Goal: Task Accomplishment & Management: Complete application form

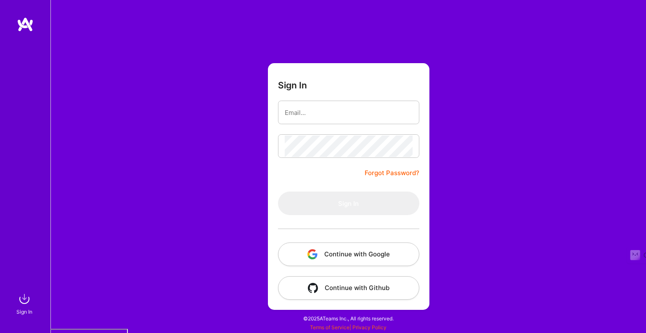
click at [358, 253] on button "Continue with Google" at bounding box center [348, 254] width 141 height 24
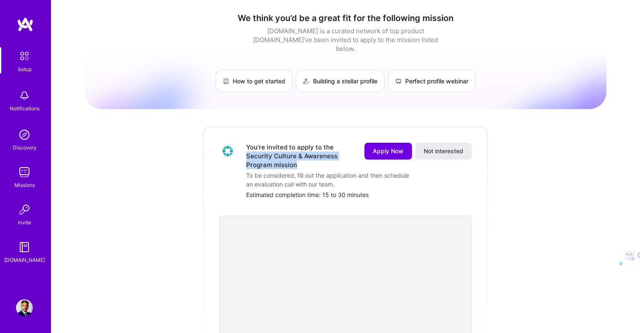
drag, startPoint x: 246, startPoint y: 146, endPoint x: 297, endPoint y: 158, distance: 52.3
click at [297, 158] on div "You’re invited to apply to the Security Culture & Awareness Program mission App…" at bounding box center [345, 171] width 252 height 56
copy div "Security Culture & Awareness Program mission"
click at [380, 147] on span "Apply Now" at bounding box center [388, 151] width 31 height 8
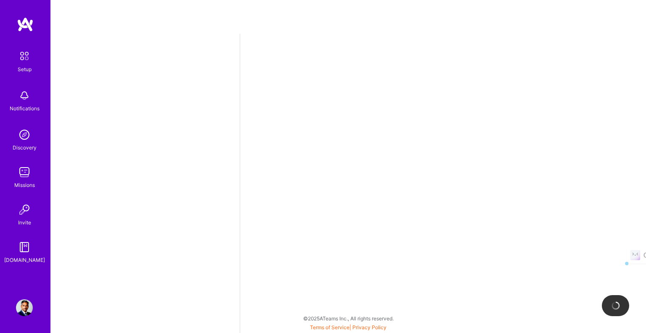
select select "US"
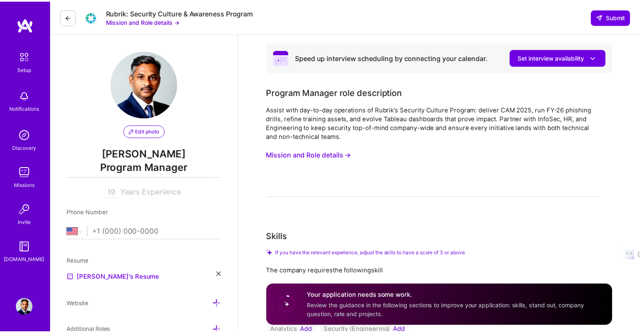
scroll to position [237, 0]
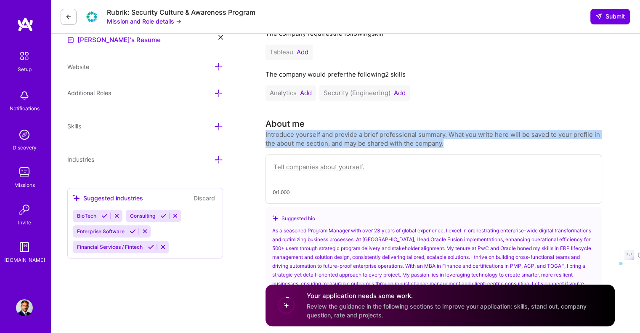
drag, startPoint x: 265, startPoint y: 134, endPoint x: 453, endPoint y: 146, distance: 188.0
click at [453, 146] on div "Introduce yourself and provide a brief professional summary. What you write her…" at bounding box center [433, 139] width 336 height 18
copy div "Introduce yourself and provide a brief professional summary. What you write her…"
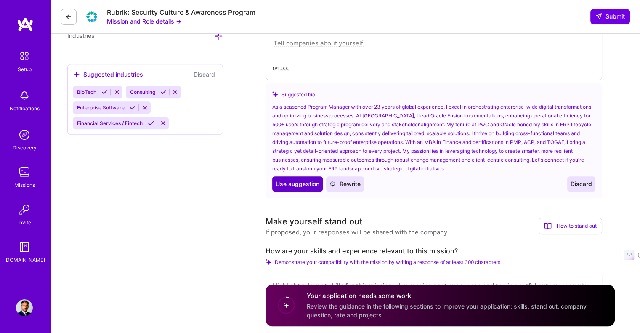
scroll to position [363, 0]
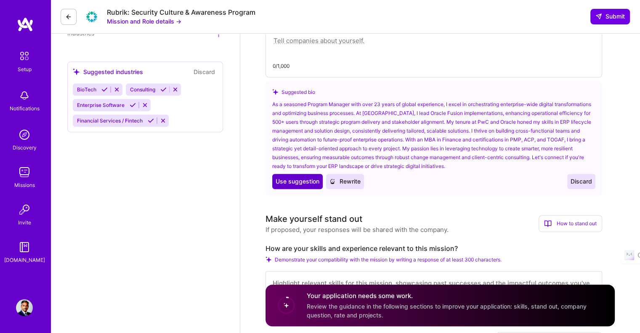
click at [296, 181] on span "Use suggestion" at bounding box center [297, 181] width 44 height 8
type textarea "As a seasoned Program Manager with over 23 years of global experience, I excel …"
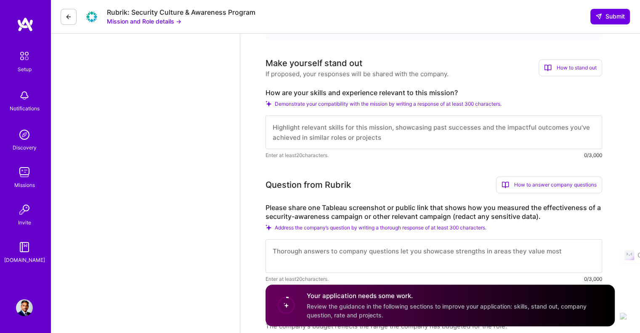
scroll to position [504, 0]
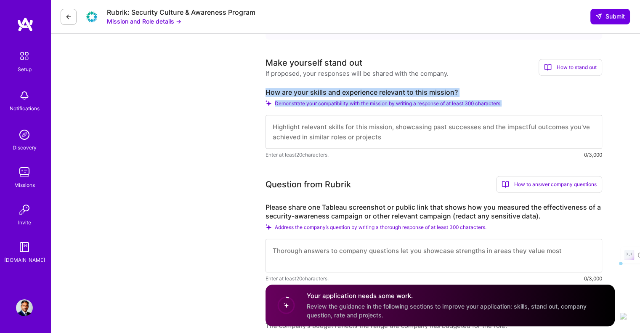
drag, startPoint x: 266, startPoint y: 92, endPoint x: 510, endPoint y: 103, distance: 244.6
click at [510, 103] on div "How are your skills and experience relevant to this mission? Demonstrate your c…" at bounding box center [433, 123] width 336 height 71
copy div "How are your skills and experience relevant to this mission? Demonstrate your c…"
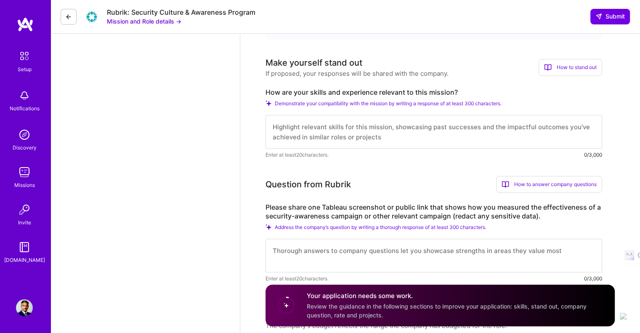
click at [288, 122] on textarea at bounding box center [433, 132] width 336 height 34
paste textarea "My skills and experience align closely with the Security Culture & Awareness Pr…"
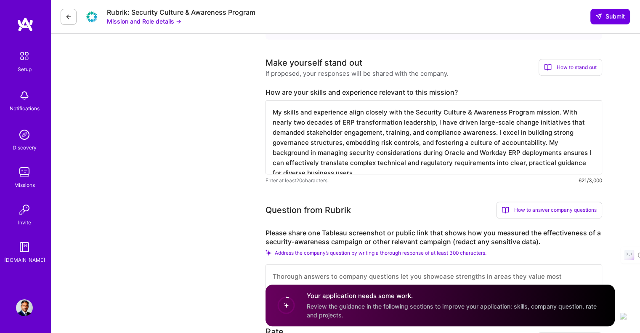
type textarea "My skills and experience align closely with the Security Culture & Awareness Pr…"
click at [355, 151] on textarea "My skills and experience align closely with the Security Culture & Awareness Pr…" at bounding box center [433, 137] width 336 height 74
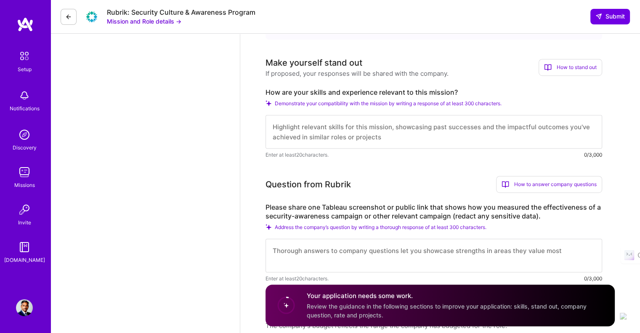
paste textarea "Lore ips dolors am consec adi elitsed do EIU-tem incidid utlaboreetdolo, M aliq…"
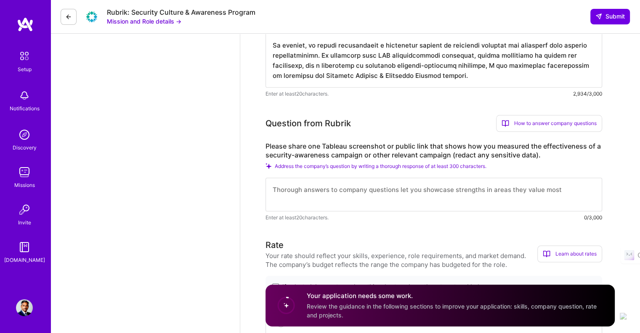
scroll to position [916, 0]
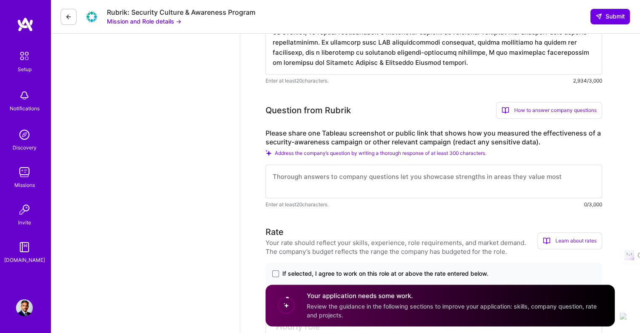
type textarea "Lore ips dolors am consec adi elitsed do EIU-tem incidid utlaboreetdolo, M aliq…"
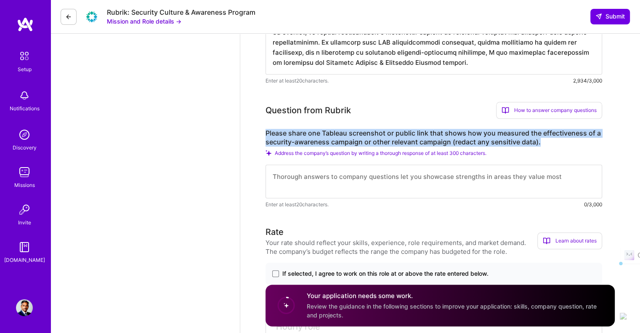
drag, startPoint x: 266, startPoint y: 132, endPoint x: 540, endPoint y: 145, distance: 274.1
click at [540, 145] on label "Please share one Tableau screenshot or public link that shows how you measured …" at bounding box center [433, 138] width 336 height 18
copy label "Please share one Tableau screenshot or public link that shows how you measured …"
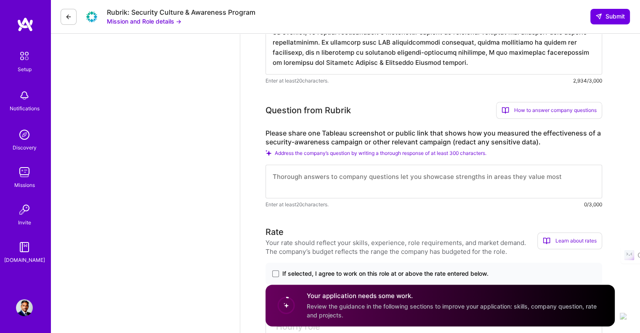
click at [291, 184] on textarea at bounding box center [433, 181] width 336 height 34
paste textarea "Lo ipsum do sitamet con adipiscingeli se d eiusmodt incididun utlaboreet, D mag…"
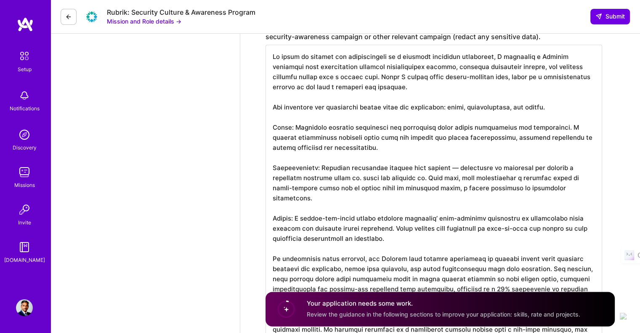
scroll to position [0, 0]
click at [632, 309] on img "Open the CasperAI Extension" at bounding box center [635, 312] width 7 height 7
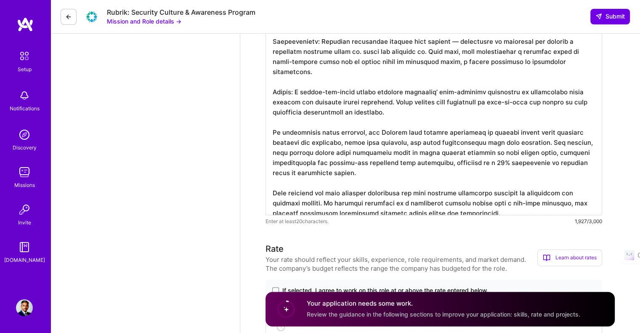
scroll to position [1162, 0]
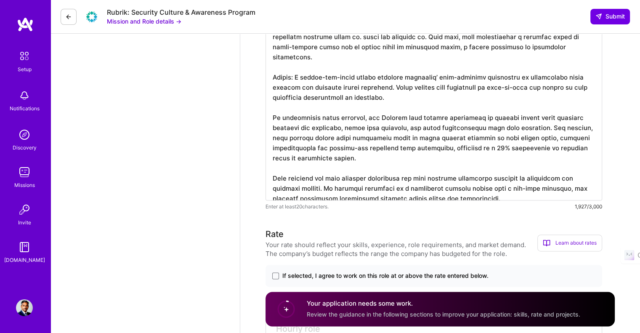
click at [393, 188] on textarea at bounding box center [433, 52] width 336 height 296
click at [535, 47] on textarea at bounding box center [433, 52] width 336 height 296
click at [510, 186] on textarea at bounding box center [433, 52] width 336 height 296
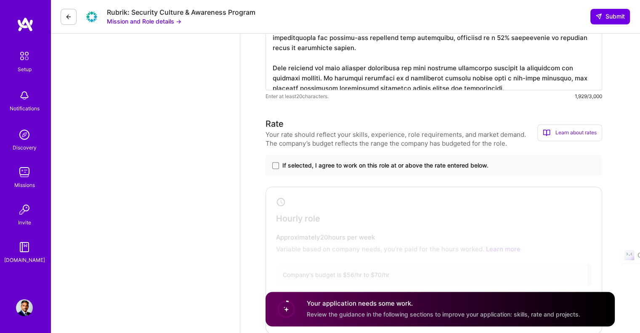
scroll to position [1288, 0]
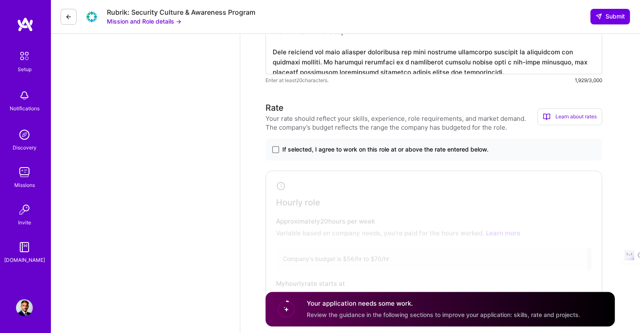
click at [273, 151] on span at bounding box center [275, 149] width 7 height 7
click at [0, 0] on input "If selected, I agree to work on this role at or above the rate entered below." at bounding box center [0, 0] width 0 height 0
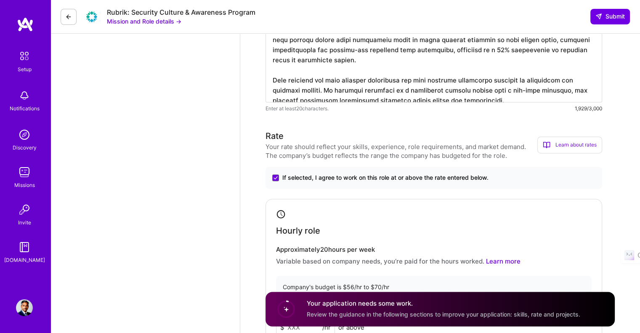
scroll to position [1246, 0]
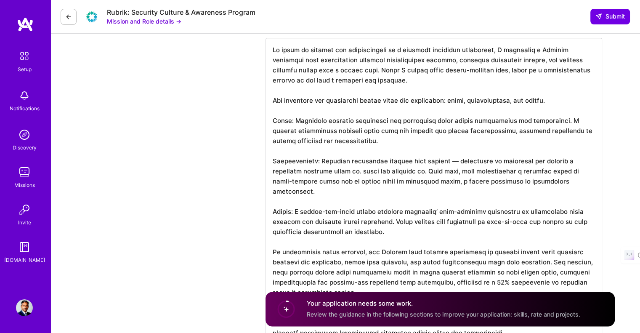
scroll to position [1008, 0]
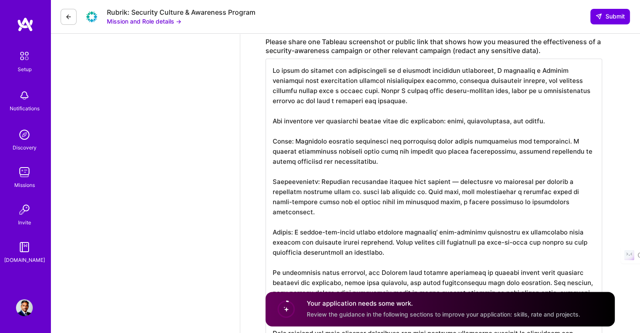
click at [365, 141] on textarea at bounding box center [433, 216] width 336 height 316
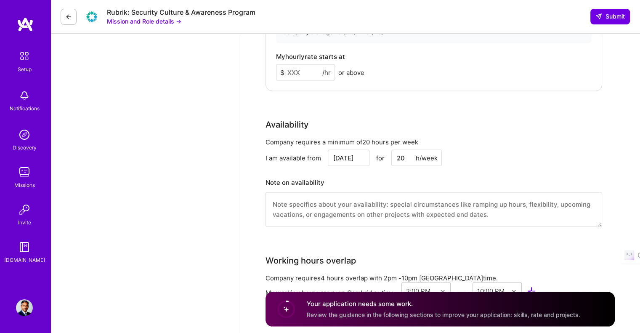
scroll to position [1541, 0]
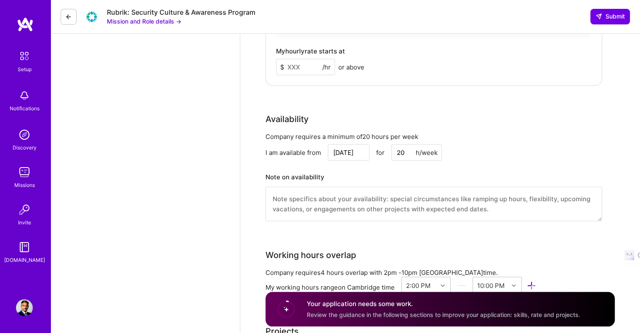
type textarea "Lo ipsum do sitamet con adipiscingeli se d eiusmodt incididun utlaboreet, D mag…"
click at [357, 152] on input "[DATE]" at bounding box center [349, 152] width 42 height 16
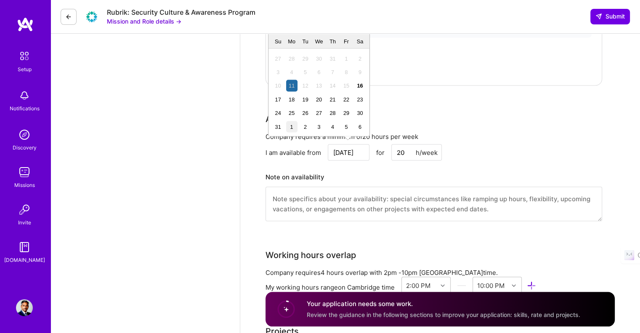
click at [291, 125] on div "1" at bounding box center [291, 126] width 11 height 11
type input "[DATE]"
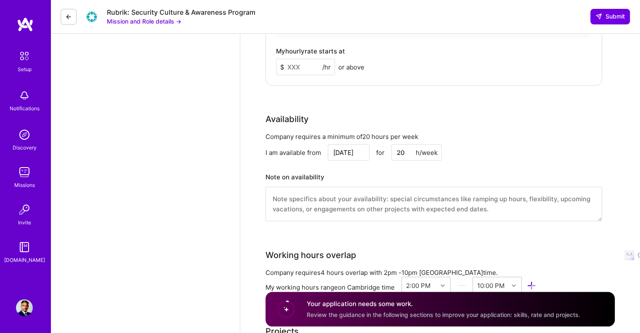
click at [357, 153] on input "[DATE]" at bounding box center [349, 152] width 42 height 16
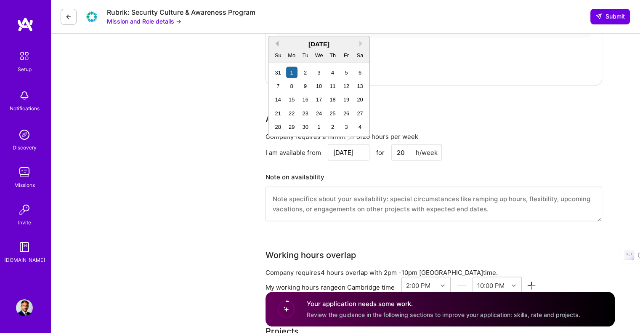
click at [278, 45] on button "Previous Month" at bounding box center [276, 43] width 6 height 6
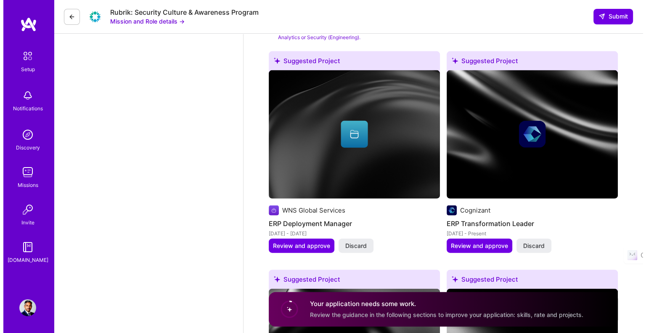
scroll to position [1891, 0]
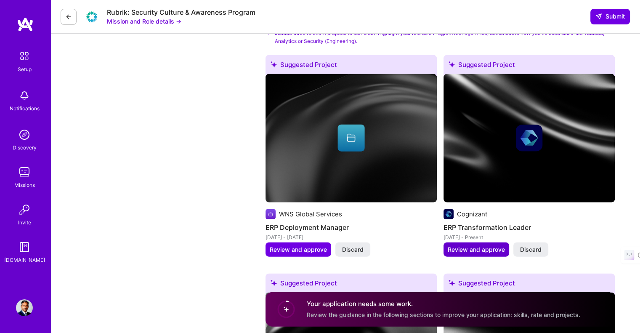
click at [475, 247] on span "Review and approve" at bounding box center [475, 249] width 57 height 8
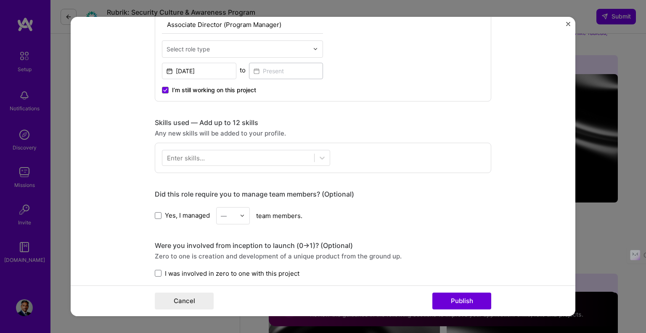
scroll to position [336, 0]
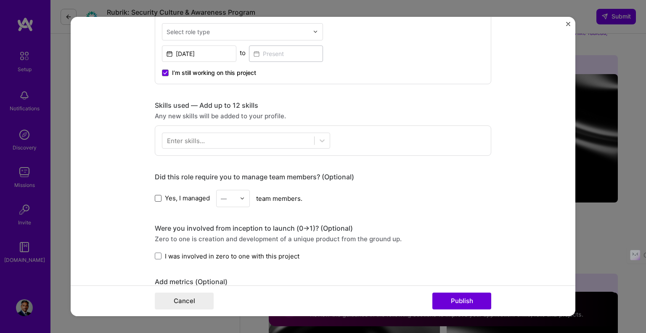
click at [155, 198] on span at bounding box center [158, 198] width 7 height 7
click at [0, 0] on input "Yes, I managed" at bounding box center [0, 0] width 0 height 0
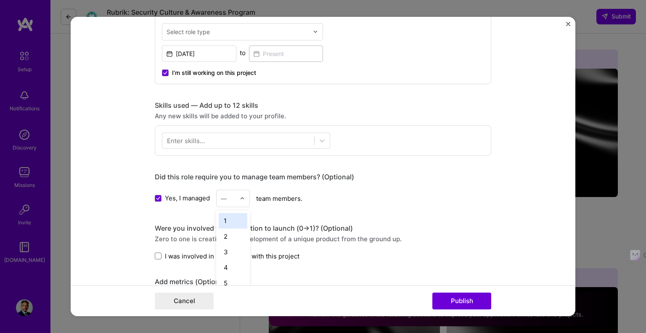
click at [240, 196] on img at bounding box center [242, 198] width 5 height 5
click at [224, 259] on div "15" at bounding box center [233, 259] width 29 height 16
click at [155, 256] on span at bounding box center [158, 255] width 7 height 7
click at [0, 0] on input "I was involved in zero to one with this project" at bounding box center [0, 0] width 0 height 0
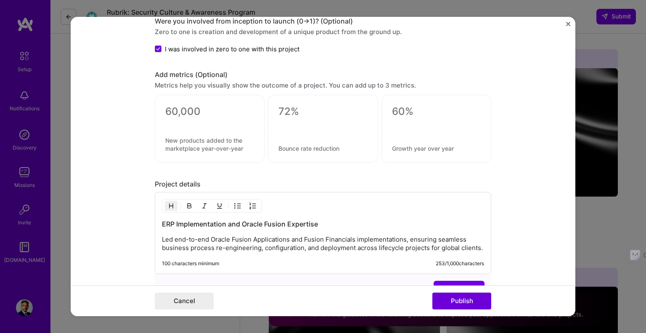
scroll to position [561, 0]
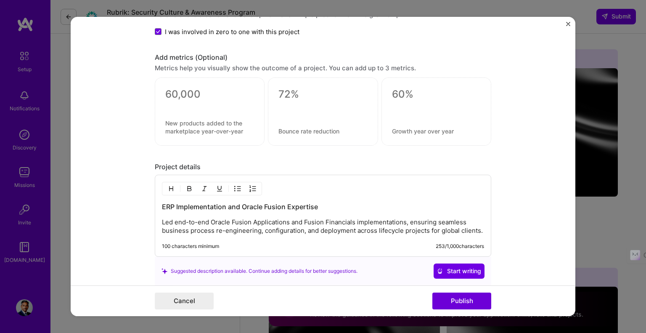
click at [211, 226] on p "Led end-to-end Oracle Fusion Applications and Fusion Financials implementations…" at bounding box center [323, 226] width 322 height 17
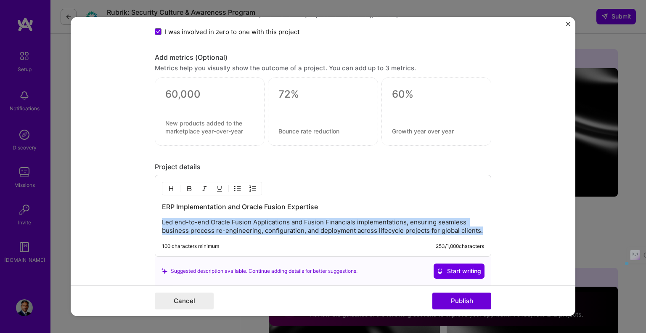
click at [211, 226] on p "Led end-to-end Oracle Fusion Applications and Fusion Financials implementations…" at bounding box center [323, 226] width 322 height 17
click at [186, 212] on div "ERP Implementation and Oracle Fusion Expertise Led end-to-end Oracle Fusion App…" at bounding box center [323, 218] width 322 height 33
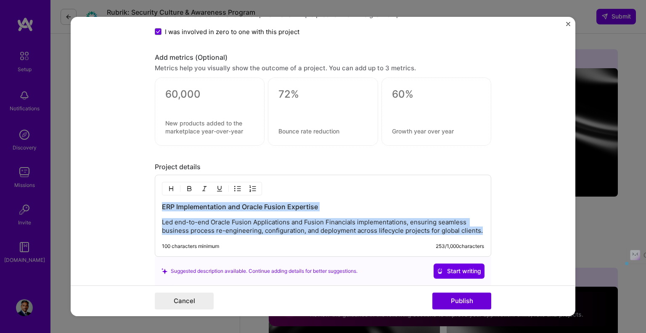
drag, startPoint x: 160, startPoint y: 204, endPoint x: 481, endPoint y: 237, distance: 323.0
click at [481, 237] on div "ERP Implementation and Oracle Fusion Expertise Led end-to-end Oracle Fusion App…" at bounding box center [323, 216] width 336 height 82
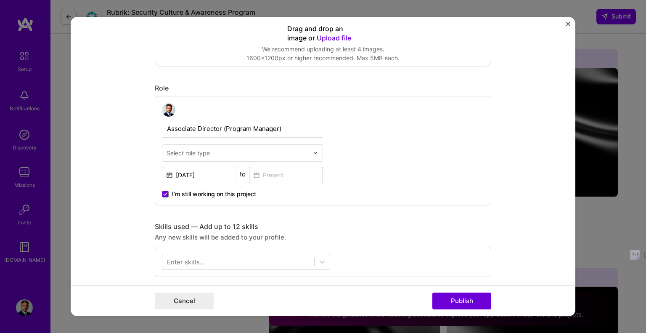
scroll to position [205, 0]
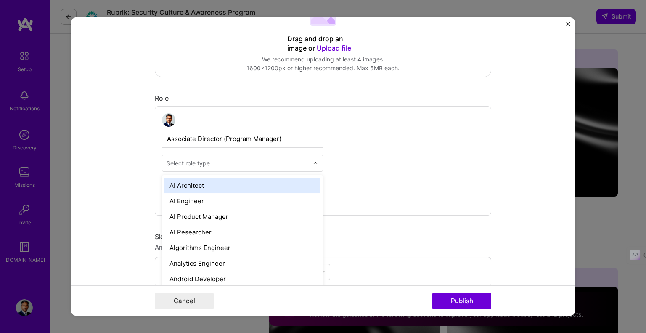
click at [303, 161] on input "text" at bounding box center [238, 163] width 142 height 9
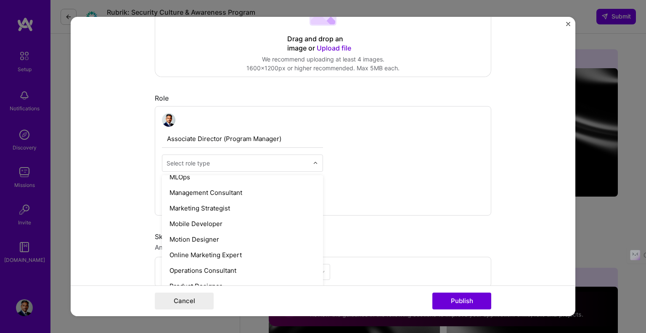
scroll to position [772, 0]
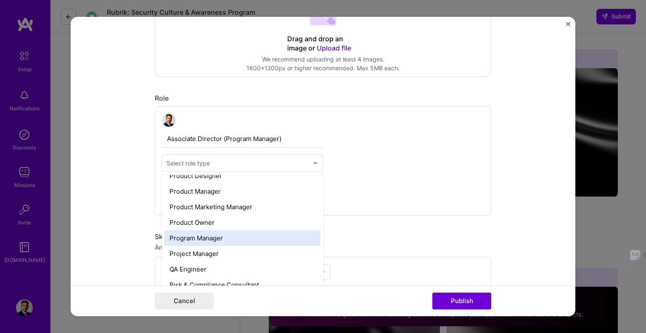
click at [217, 239] on div "Program Manager" at bounding box center [242, 238] width 156 height 16
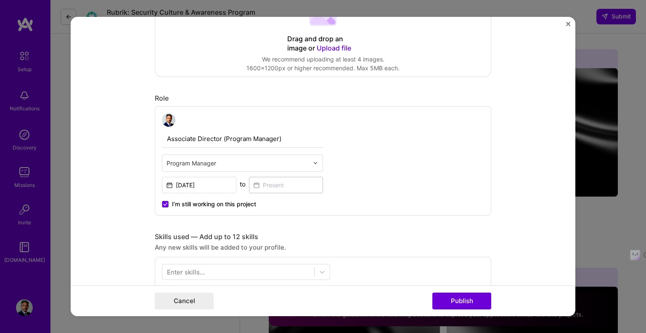
click at [405, 186] on div "Associate Director (Program Manager) Program Manager [DATE] to I’m still workin…" at bounding box center [323, 160] width 336 height 109
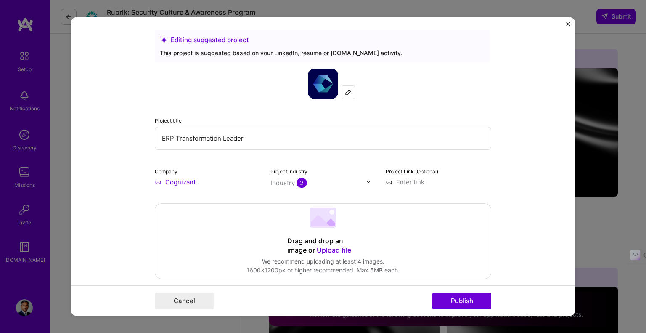
scroll to position [0, 0]
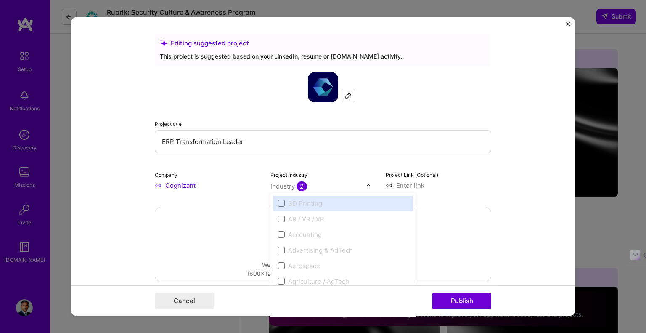
click at [368, 185] on img at bounding box center [368, 185] width 5 height 5
click at [278, 228] on span at bounding box center [281, 227] width 7 height 7
click at [279, 226] on span at bounding box center [281, 227] width 7 height 7
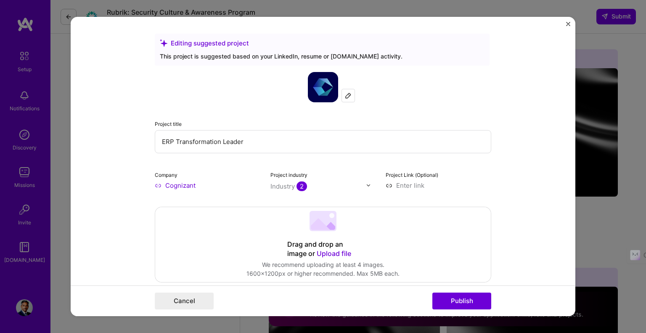
click at [471, 173] on div "Project Link (Optional)" at bounding box center [439, 180] width 106 height 20
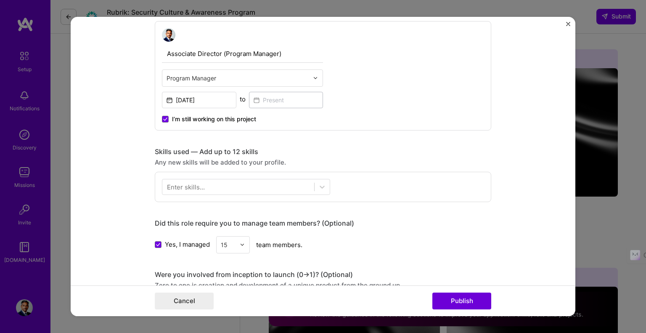
scroll to position [294, 0]
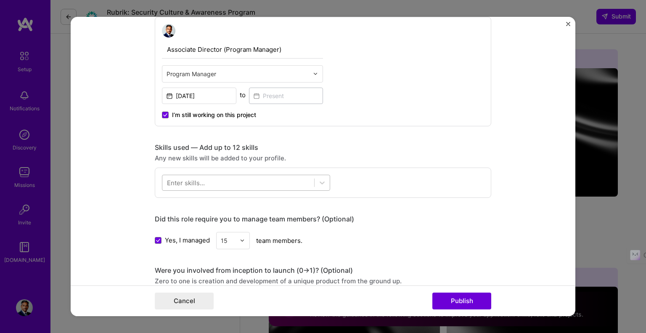
click at [297, 179] on div at bounding box center [238, 182] width 152 height 14
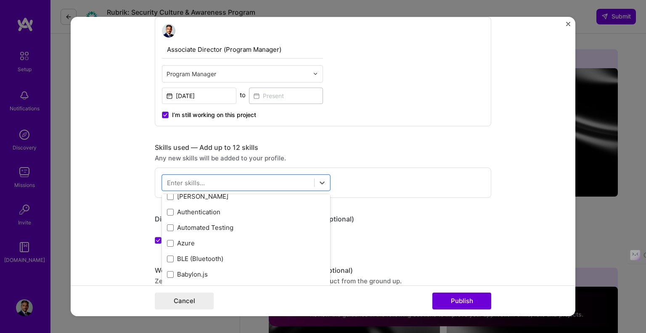
scroll to position [645, 0]
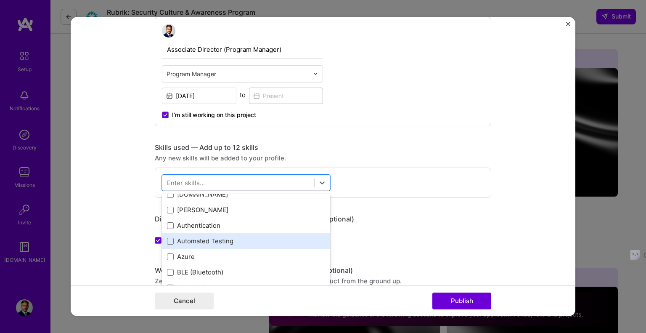
click at [206, 238] on div "Automated Testing" at bounding box center [246, 240] width 158 height 9
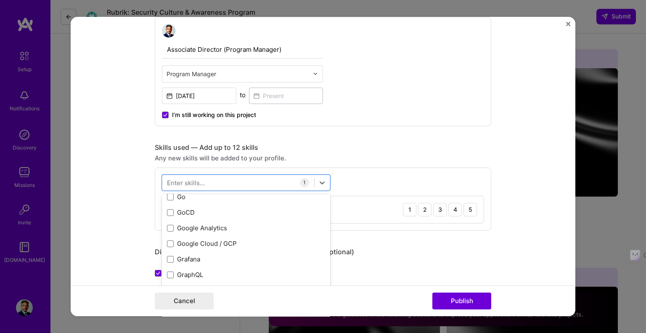
scroll to position [2313, 0]
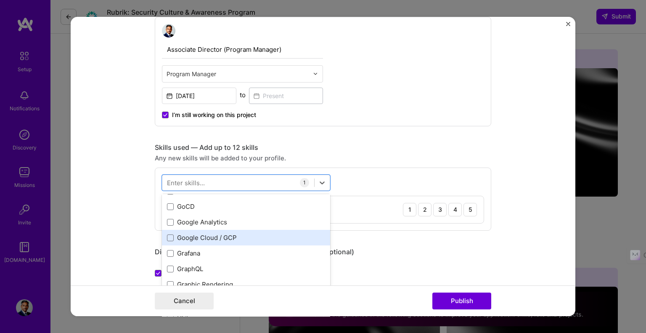
click at [219, 237] on div "Google Cloud / GCP" at bounding box center [246, 237] width 158 height 9
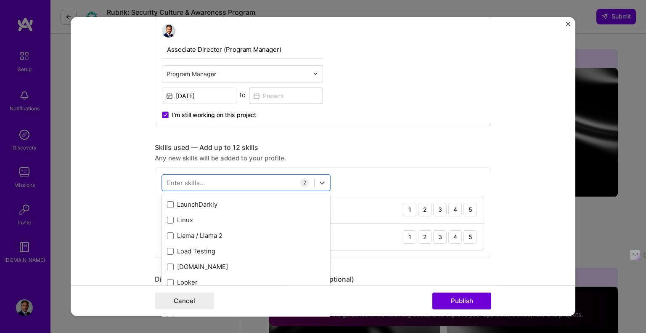
scroll to position [2930, 0]
click at [231, 242] on div "Load Testing" at bounding box center [246, 243] width 158 height 9
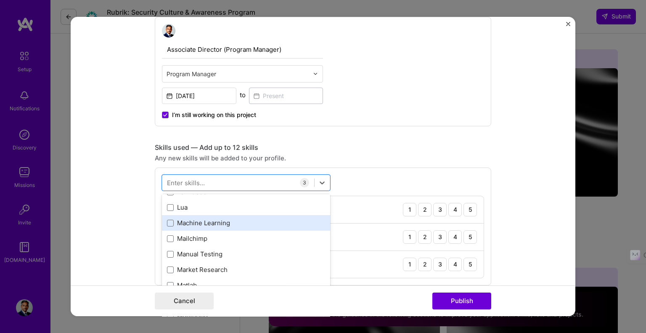
click at [227, 222] on div "Machine Learning" at bounding box center [246, 222] width 158 height 9
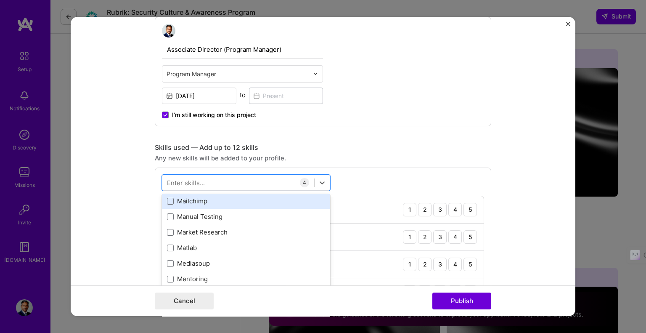
scroll to position [3070, 0]
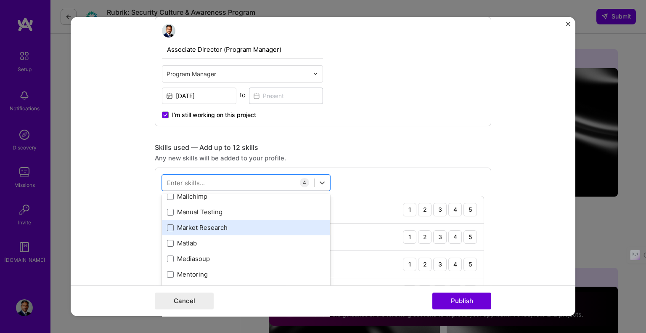
click at [215, 230] on div "Market Research" at bounding box center [246, 227] width 158 height 9
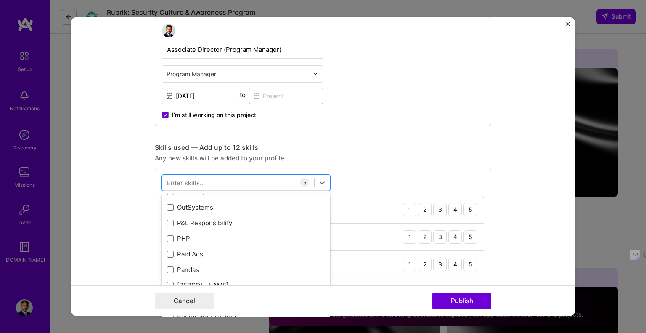
scroll to position [3561, 0]
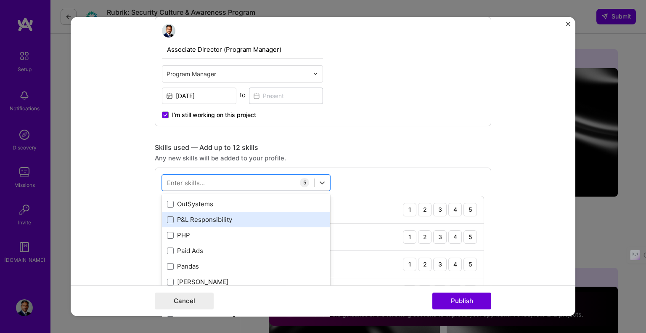
click at [202, 219] on div "P&L Responsibility" at bounding box center [246, 219] width 158 height 9
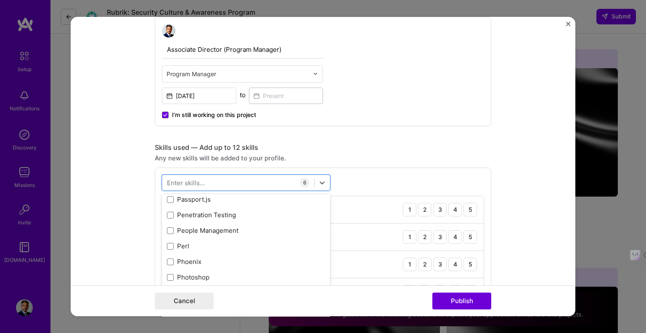
scroll to position [3659, 0]
click at [217, 228] on div "People Management" at bounding box center [246, 229] width 158 height 9
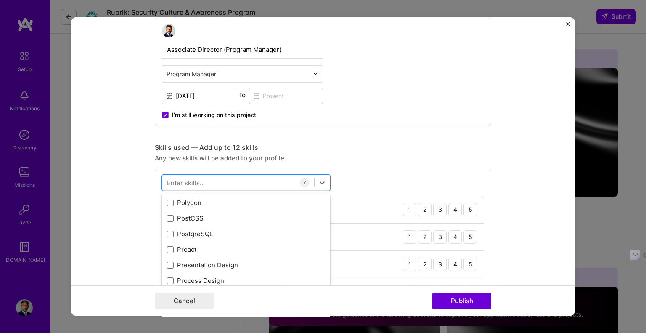
scroll to position [3783, 0]
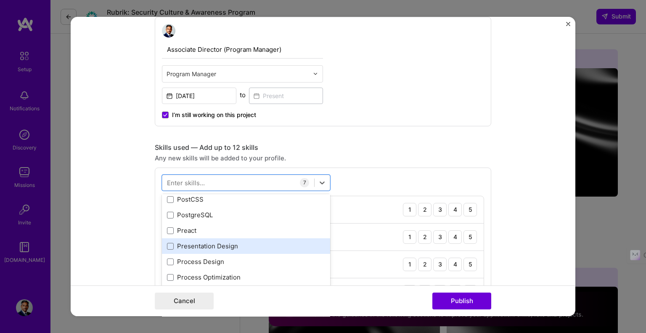
click at [213, 246] on div "Presentation Design" at bounding box center [246, 245] width 158 height 9
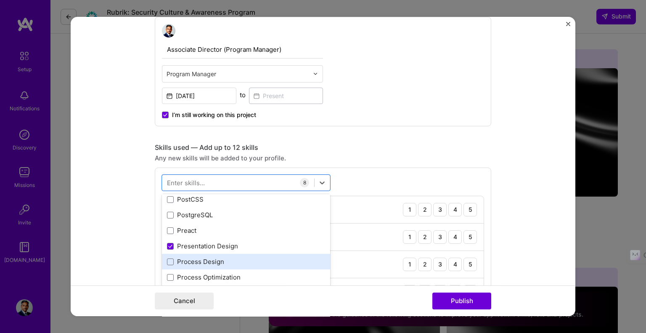
click at [210, 259] on div "Process Design" at bounding box center [246, 261] width 158 height 9
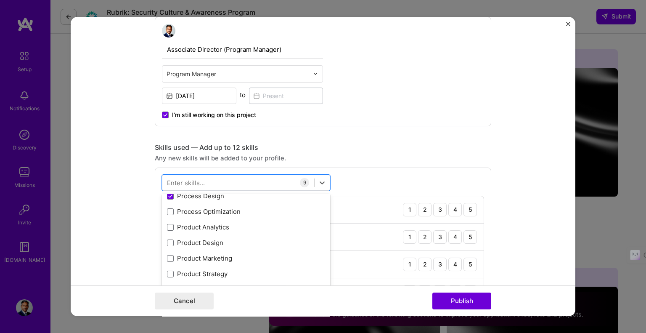
scroll to position [3853, 0]
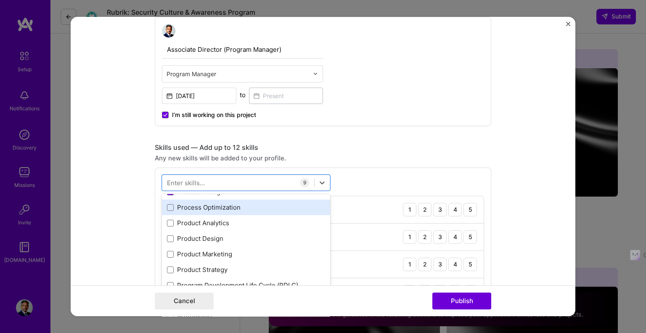
click at [222, 209] on div "Process Optimization" at bounding box center [246, 207] width 158 height 9
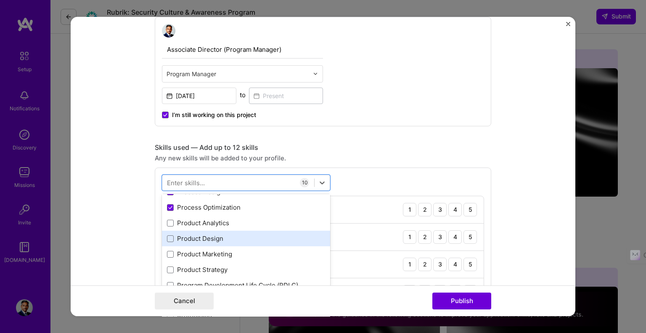
click at [208, 238] on div "Product Design" at bounding box center [246, 238] width 158 height 9
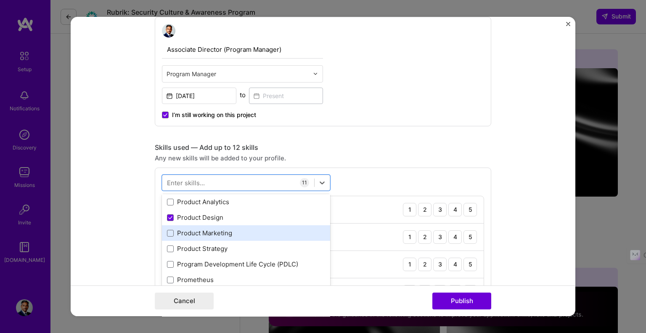
scroll to position [3895, 0]
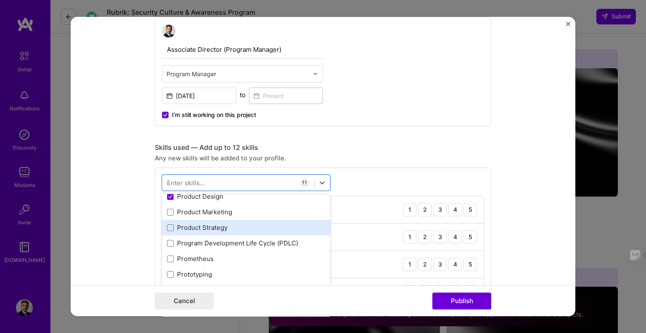
click at [220, 228] on div "Product Strategy" at bounding box center [246, 227] width 158 height 9
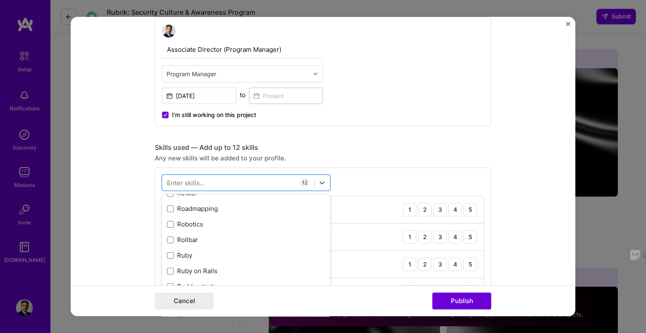
scroll to position [4288, 0]
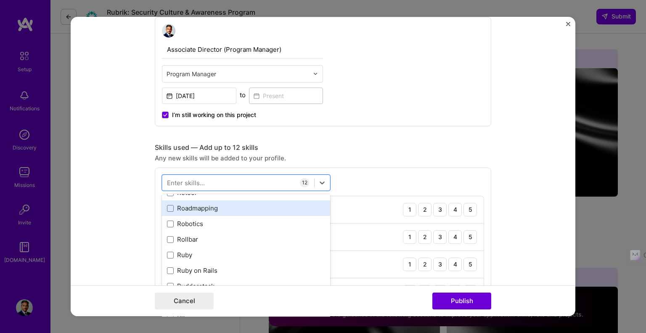
click at [210, 209] on div "Roadmapping" at bounding box center [246, 208] width 158 height 9
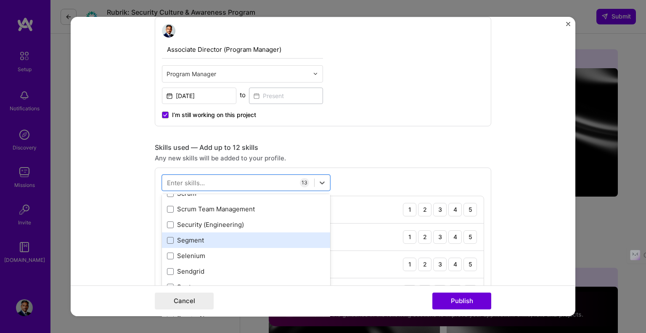
scroll to position [4582, 0]
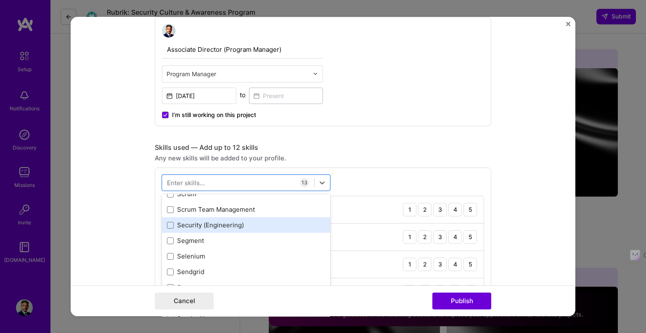
click at [222, 225] on div "Security (Engineering)" at bounding box center [246, 224] width 158 height 9
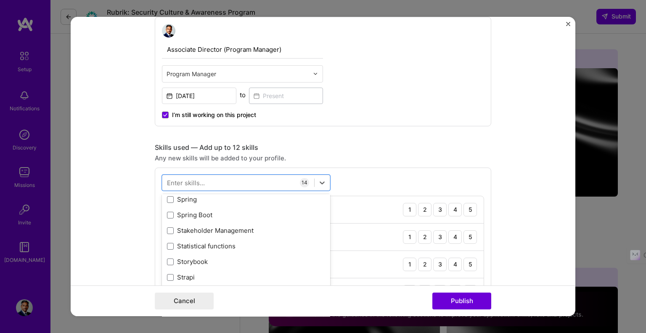
scroll to position [4946, 0]
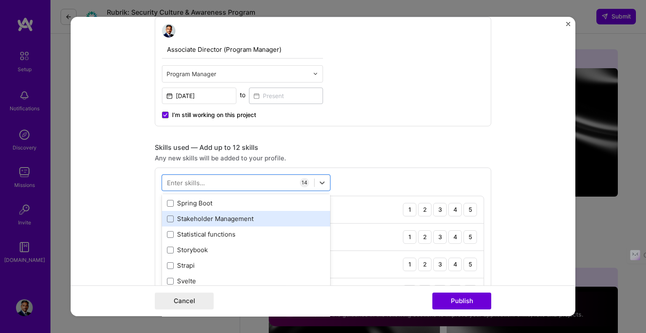
click at [225, 219] on div "Stakeholder Management" at bounding box center [246, 218] width 158 height 9
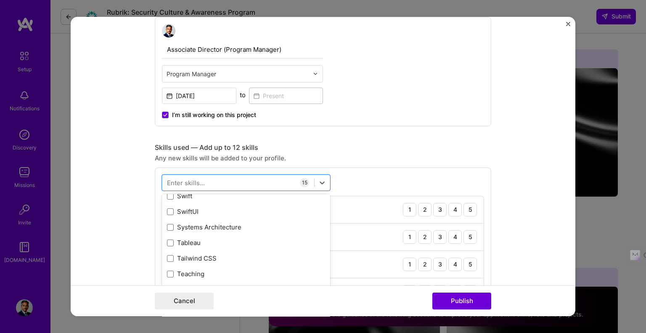
scroll to position [5073, 0]
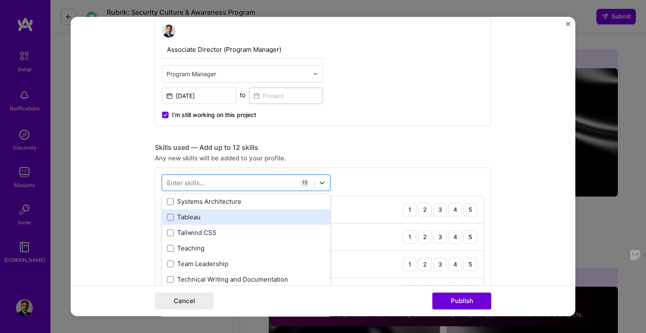
click at [198, 217] on div "Tableau" at bounding box center [246, 216] width 158 height 9
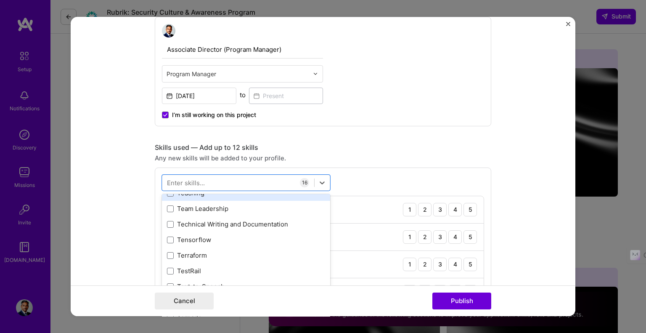
scroll to position [5129, 0]
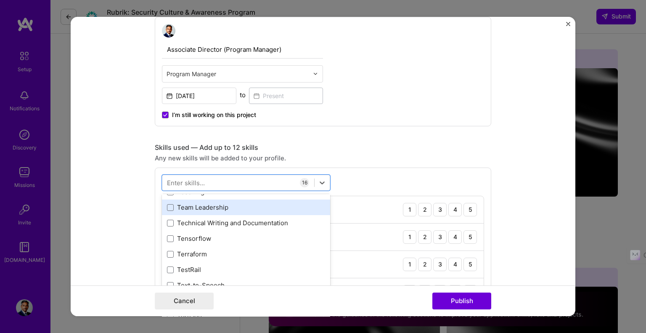
click at [216, 205] on div "Team Leadership" at bounding box center [246, 207] width 158 height 9
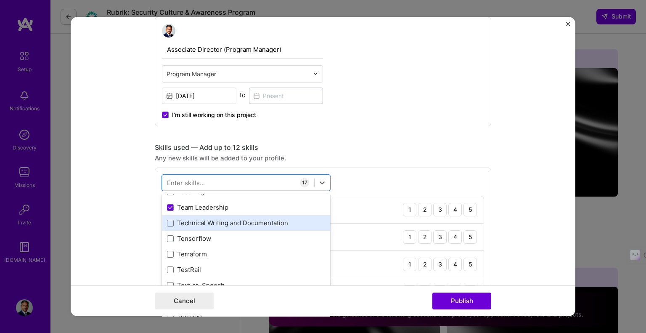
click at [229, 225] on div "Technical Writing and Documentation" at bounding box center [246, 222] width 158 height 9
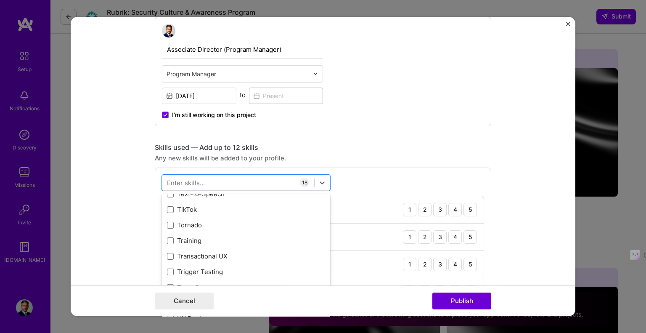
scroll to position [5227, 0]
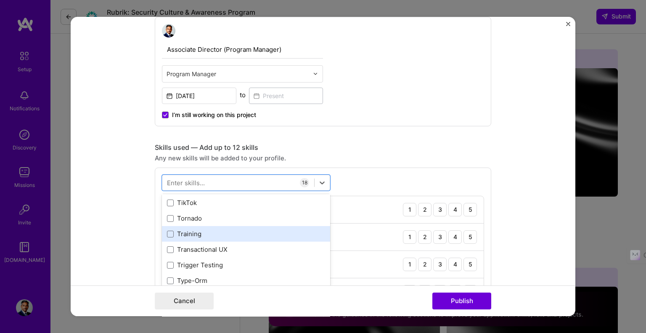
click at [224, 236] on div "Training" at bounding box center [246, 233] width 158 height 9
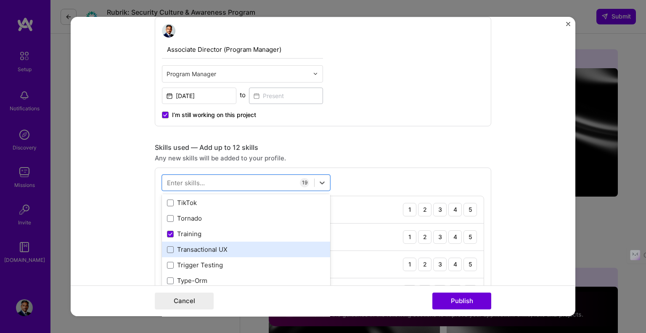
click at [225, 246] on div "Transactional UX" at bounding box center [246, 249] width 158 height 9
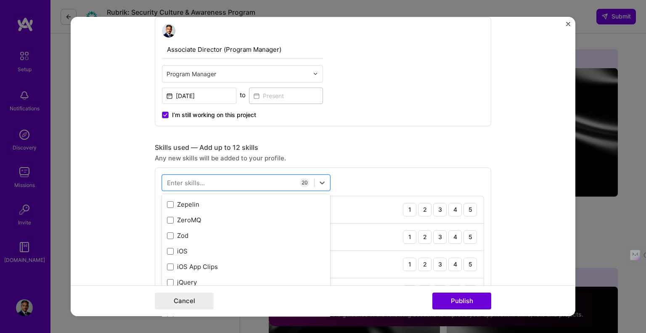
scroll to position [5776, 0]
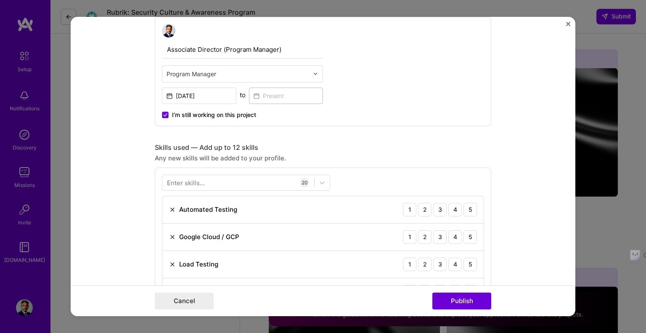
click at [340, 156] on div "Any new skills will be added to your profile." at bounding box center [323, 158] width 336 height 9
click at [465, 210] on div "5" at bounding box center [469, 209] width 13 height 13
drag, startPoint x: 463, startPoint y: 232, endPoint x: 464, endPoint y: 236, distance: 4.4
click at [463, 232] on div "5" at bounding box center [469, 236] width 13 height 13
click at [453, 264] on div "4" at bounding box center [454, 263] width 13 height 13
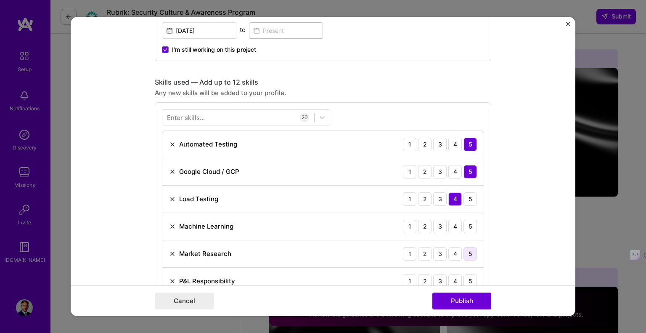
scroll to position [364, 0]
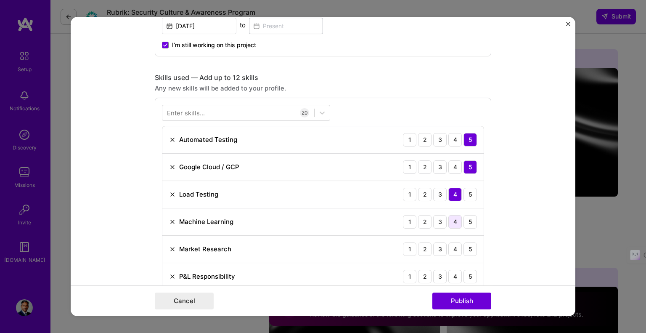
click at [451, 220] on div "4" at bounding box center [454, 221] width 13 height 13
click at [455, 251] on div "4" at bounding box center [454, 248] width 13 height 13
click at [467, 277] on div "5" at bounding box center [469, 276] width 13 height 13
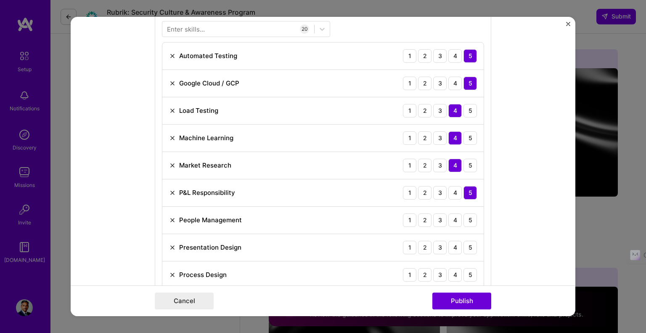
scroll to position [477, 0]
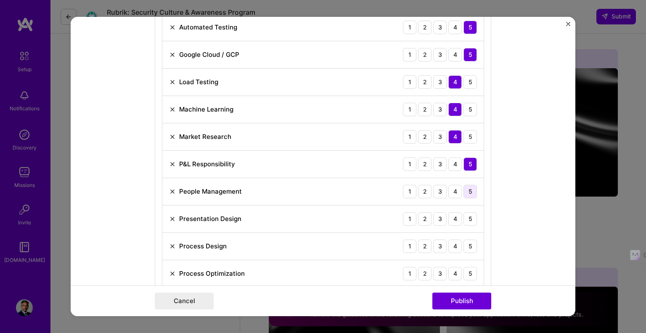
drag, startPoint x: 469, startPoint y: 190, endPoint x: 466, endPoint y: 207, distance: 17.1
click at [469, 190] on div "5" at bounding box center [469, 191] width 13 height 13
click at [463, 217] on div "5" at bounding box center [469, 218] width 13 height 13
click at [465, 242] on div "5" at bounding box center [469, 245] width 13 height 13
click at [463, 256] on div "Process Design 1 2 3 4 5" at bounding box center [322, 246] width 321 height 27
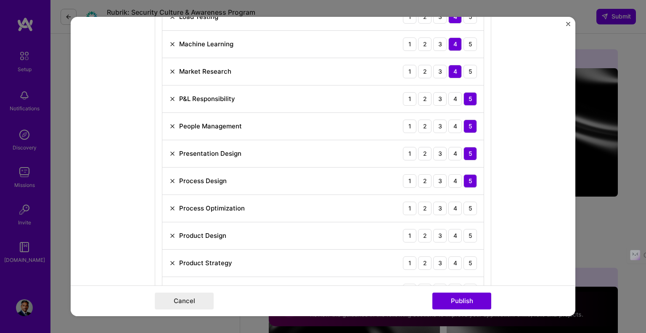
scroll to position [561, 0]
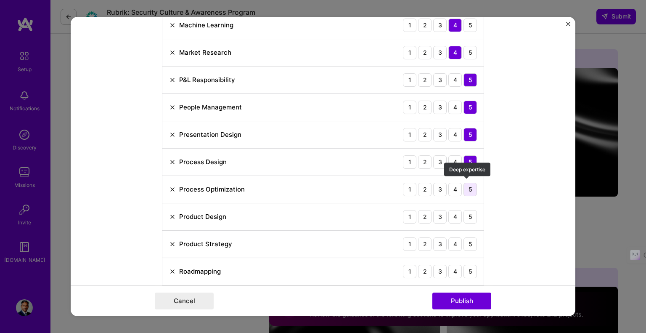
click at [464, 185] on div "5" at bounding box center [469, 189] width 13 height 13
click at [466, 205] on div "Product Design 1 2 3 4 5" at bounding box center [322, 216] width 321 height 27
drag, startPoint x: 468, startPoint y: 217, endPoint x: 467, endPoint y: 227, distance: 10.1
click at [468, 217] on div "5" at bounding box center [469, 216] width 13 height 13
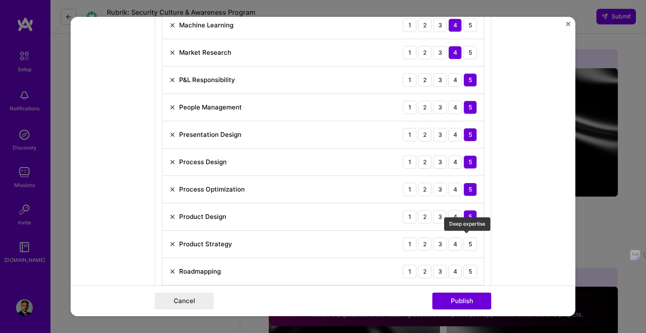
click at [466, 250] on div "Product Strategy 1 2 3 4 5" at bounding box center [322, 243] width 321 height 27
click at [468, 244] on div "5" at bounding box center [469, 243] width 13 height 13
click at [466, 265] on div "5" at bounding box center [469, 271] width 13 height 13
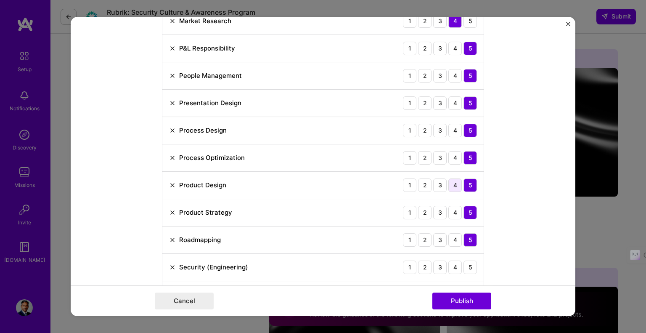
scroll to position [645, 0]
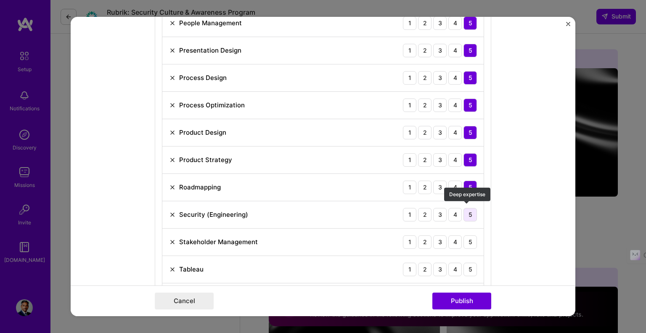
click at [465, 215] on div "5" at bounding box center [469, 214] width 13 height 13
drag, startPoint x: 465, startPoint y: 236, endPoint x: 466, endPoint y: 252, distance: 16.4
click at [465, 236] on div "5" at bounding box center [469, 241] width 13 height 13
click at [465, 262] on div "5" at bounding box center [469, 268] width 13 height 13
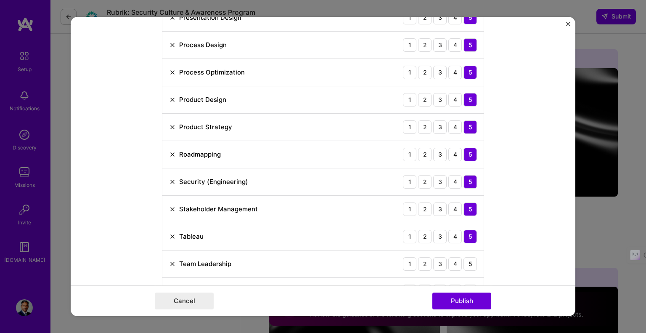
scroll to position [729, 0]
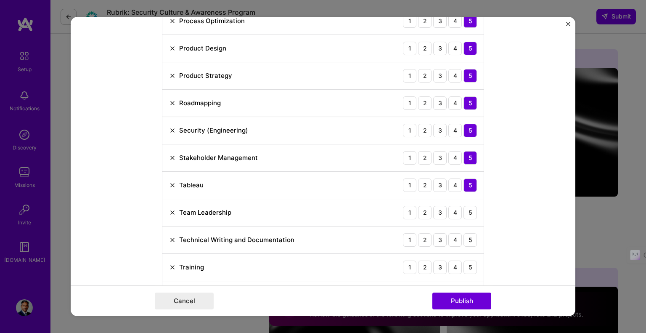
drag, startPoint x: 464, startPoint y: 207, endPoint x: 465, endPoint y: 220, distance: 13.5
click at [465, 207] on div "5" at bounding box center [469, 212] width 13 height 13
click at [466, 243] on div "5" at bounding box center [469, 239] width 13 height 13
click at [466, 265] on div "5" at bounding box center [469, 266] width 13 height 13
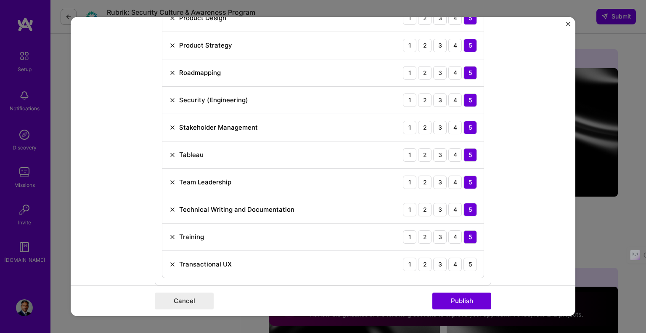
scroll to position [827, 0]
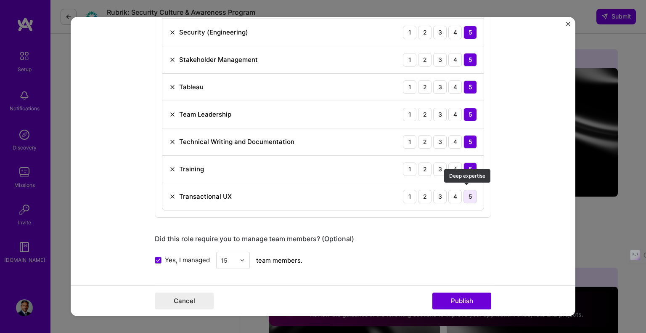
click at [471, 195] on div "5" at bounding box center [469, 196] width 13 height 13
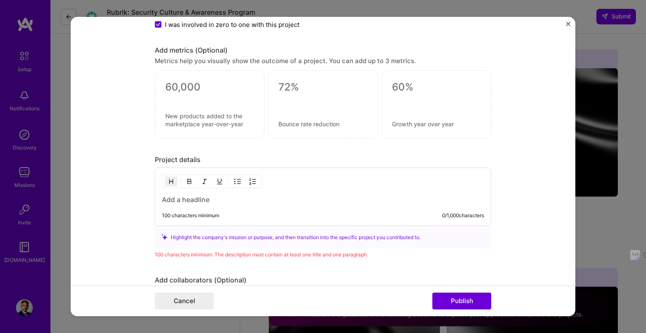
scroll to position [1136, 0]
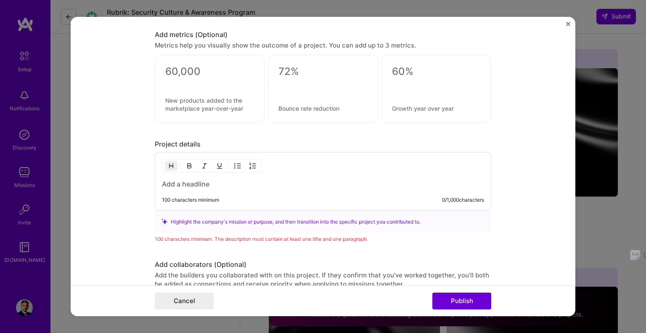
click at [604, 39] on div "Editing suggested project This project is suggested based on your LinkedIn, res…" at bounding box center [323, 166] width 646 height 333
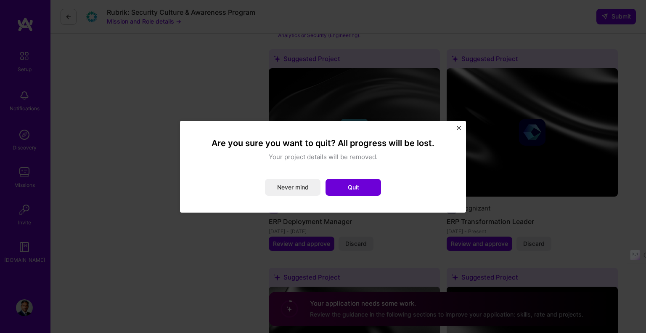
click at [461, 128] on div "Are you sure you want to quit? All progress will be lost. Your project details …" at bounding box center [323, 167] width 286 height 92
click at [458, 128] on img "Close" at bounding box center [459, 128] width 4 height 4
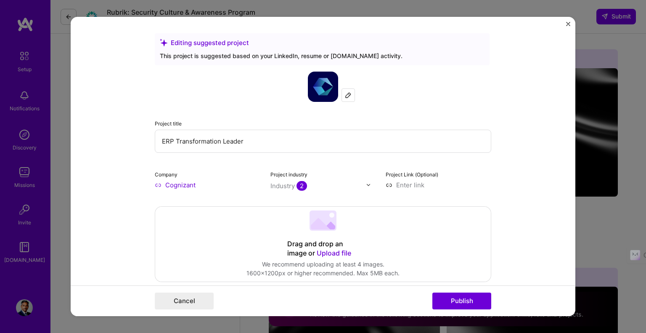
scroll to position [0, 0]
drag, startPoint x: 211, startPoint y: 22, endPoint x: 310, endPoint y: 28, distance: 99.0
click at [310, 28] on form "Editing suggested project This project is suggested based on your LinkedIn, res…" at bounding box center [323, 166] width 505 height 299
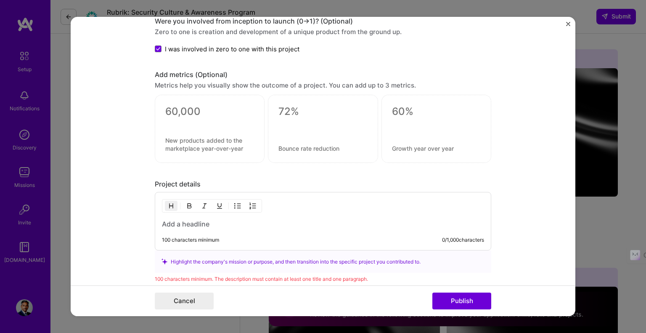
scroll to position [1163, 0]
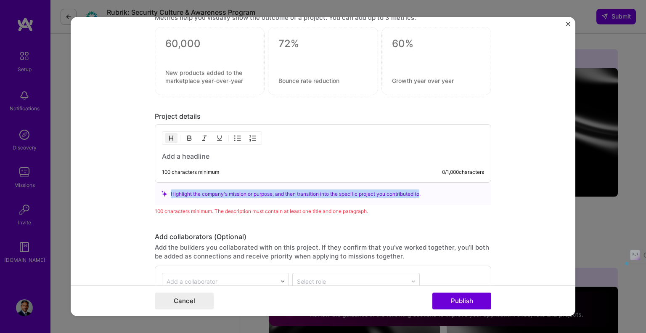
drag, startPoint x: 168, startPoint y: 191, endPoint x: 422, endPoint y: 191, distance: 254.0
click at [422, 191] on div "Highlight the company's mission or purpose, and then transition into the specif…" at bounding box center [323, 193] width 323 height 9
copy div "Highlight the company's mission or purpose, and then transition into the specif…"
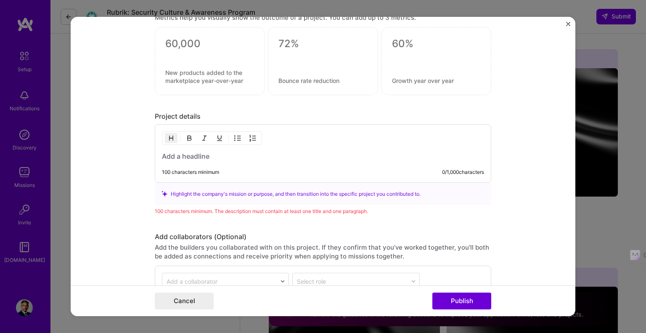
click at [180, 153] on h3 at bounding box center [323, 155] width 322 height 9
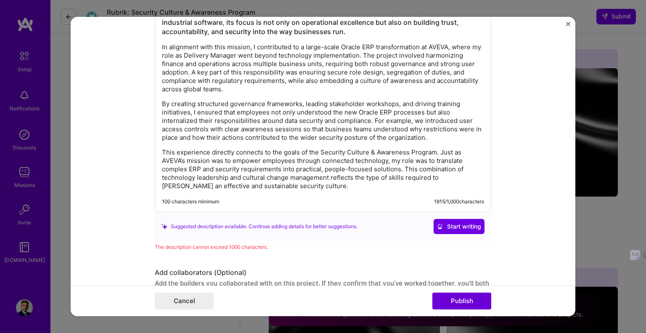
scroll to position [1332, 0]
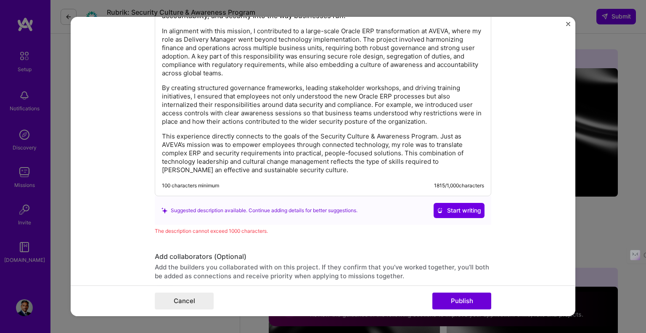
click at [300, 175] on div "AVEVA’s mission is to enable organizations to harness the power of digital tran…" at bounding box center [323, 76] width 336 height 240
click at [299, 168] on p "This experience directly connects to the goals of the Security Culture & Awaren…" at bounding box center [323, 153] width 322 height 42
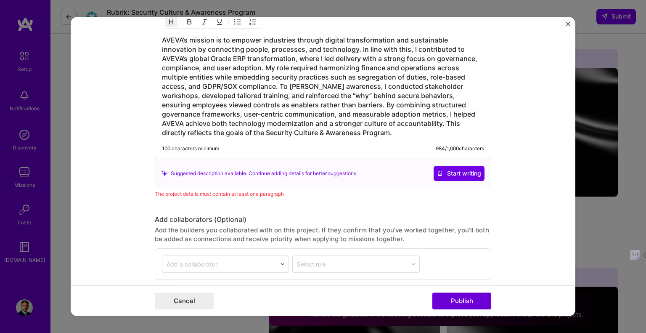
scroll to position [1261, 0]
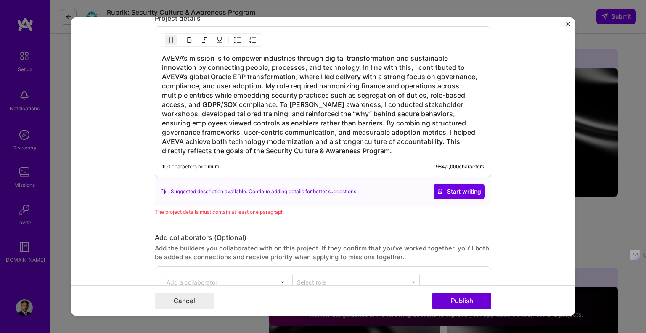
click at [207, 82] on h3 "AVEVA’s mission is to empower industries through digital transformation and sus…" at bounding box center [323, 104] width 322 height 102
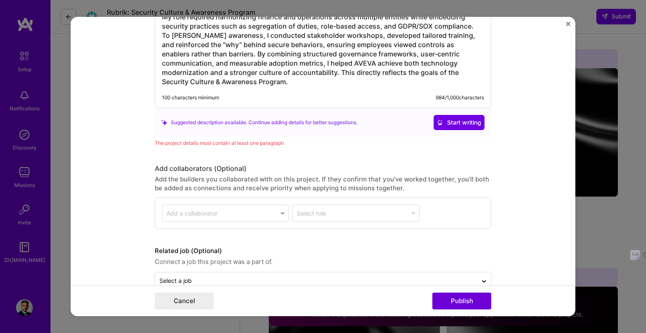
scroll to position [1361, 0]
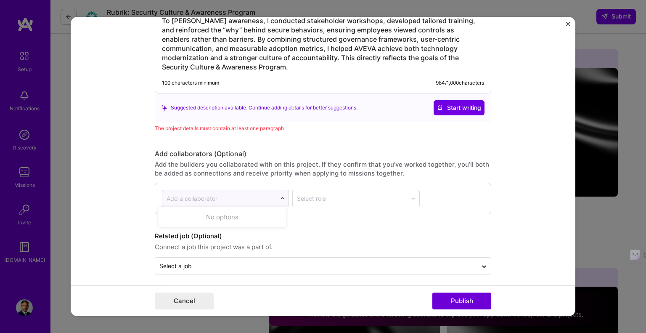
click at [237, 200] on div "Add a collaborator" at bounding box center [219, 198] width 114 height 16
click at [319, 196] on div "Select role" at bounding box center [355, 198] width 127 height 17
click at [418, 194] on div "Add a collaborator Select role" at bounding box center [323, 198] width 322 height 17
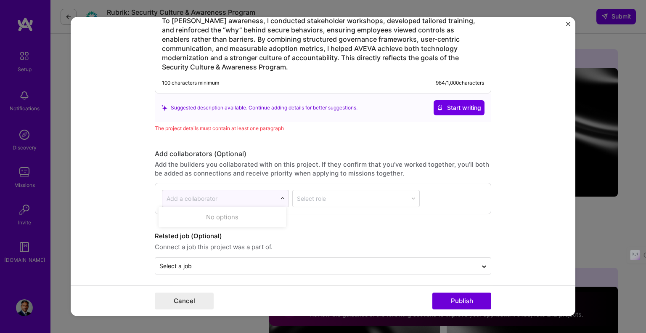
click at [252, 196] on input "text" at bounding box center [220, 198] width 106 height 9
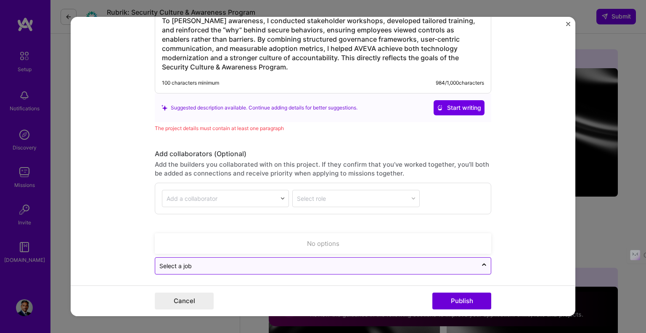
click at [399, 264] on input "text" at bounding box center [316, 265] width 314 height 9
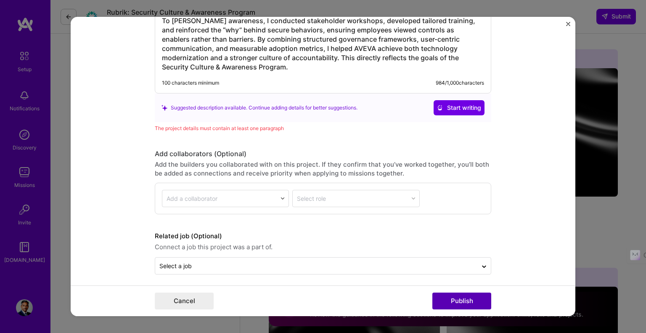
click at [467, 301] on button "Publish" at bounding box center [461, 300] width 59 height 17
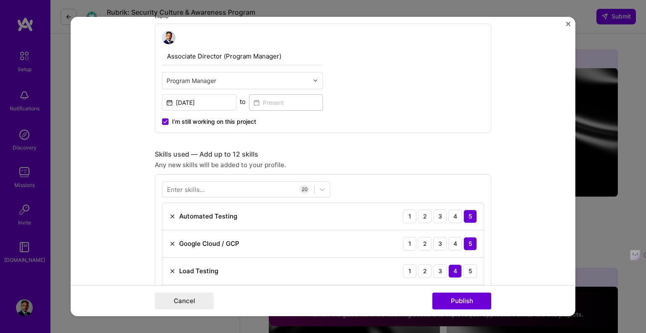
scroll to position [265, 0]
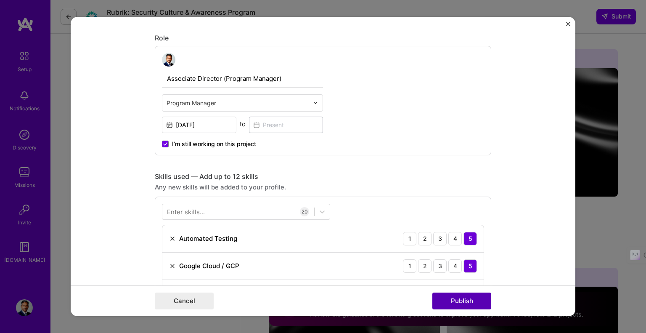
click at [459, 300] on button "Publish" at bounding box center [461, 300] width 59 height 17
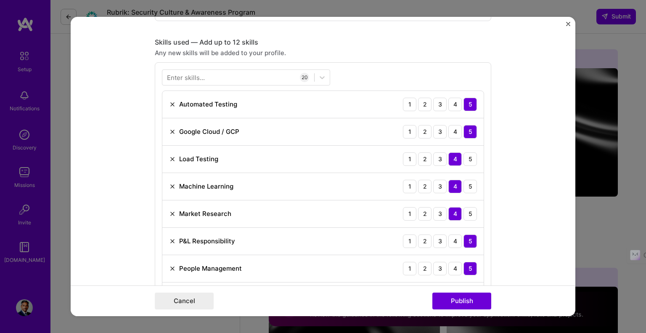
scroll to position [392, 0]
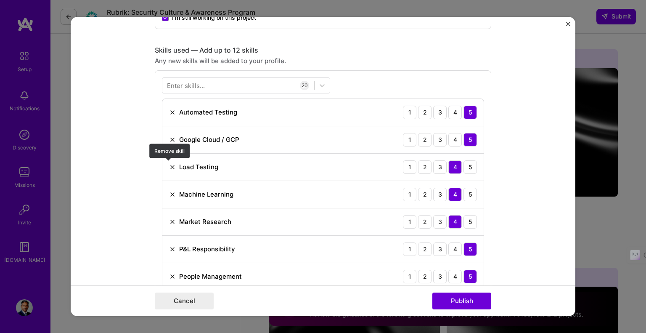
click at [169, 164] on img at bounding box center [172, 167] width 7 height 7
click at [169, 166] on img at bounding box center [172, 167] width 7 height 7
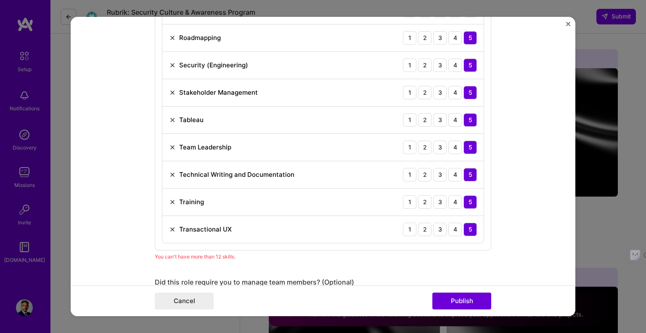
scroll to position [742, 0]
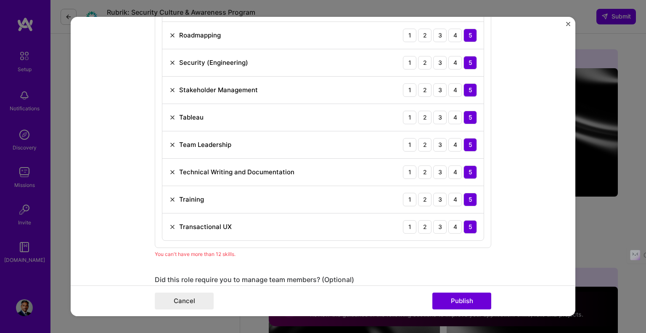
click at [169, 196] on img at bounding box center [172, 199] width 7 height 7
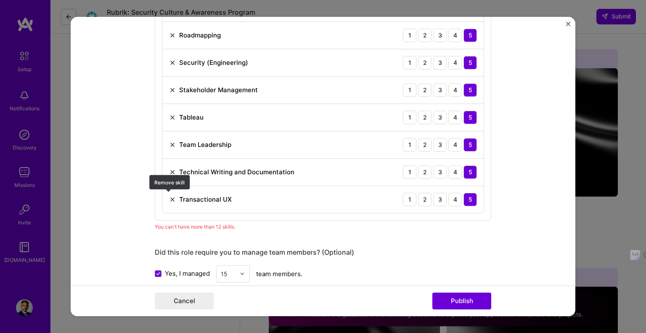
click at [169, 197] on img at bounding box center [172, 199] width 7 height 7
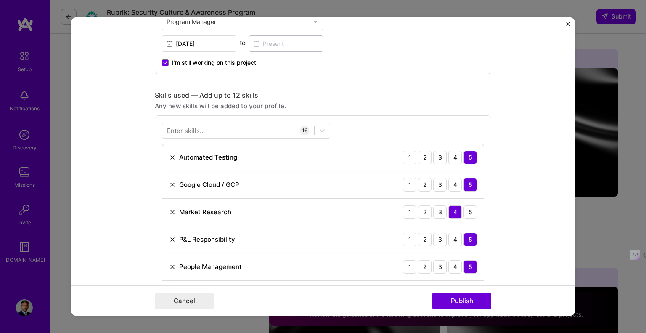
scroll to position [405, 0]
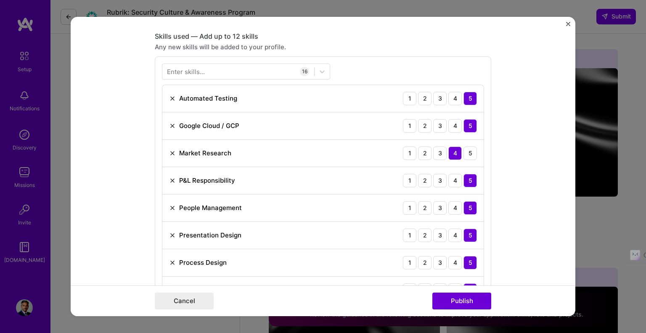
click at [170, 151] on img at bounding box center [172, 153] width 7 height 7
click at [169, 125] on img at bounding box center [172, 125] width 7 height 7
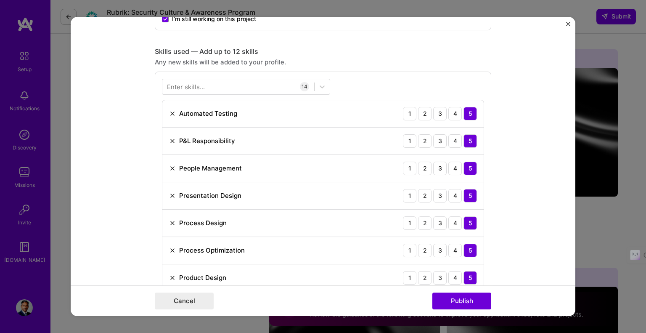
scroll to position [377, 0]
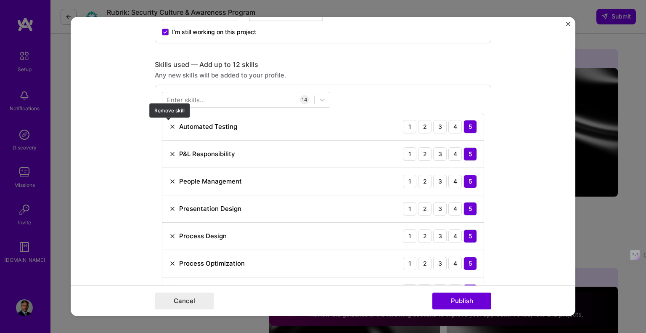
click at [169, 125] on img at bounding box center [172, 126] width 7 height 7
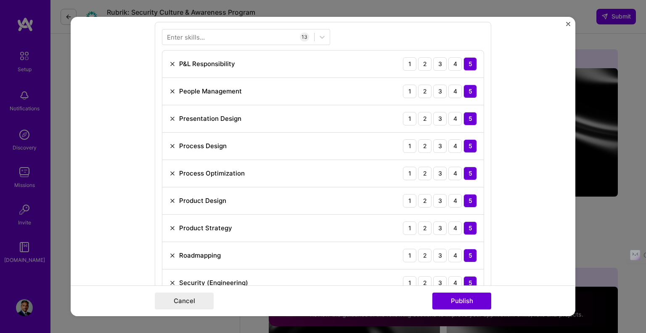
scroll to position [461, 0]
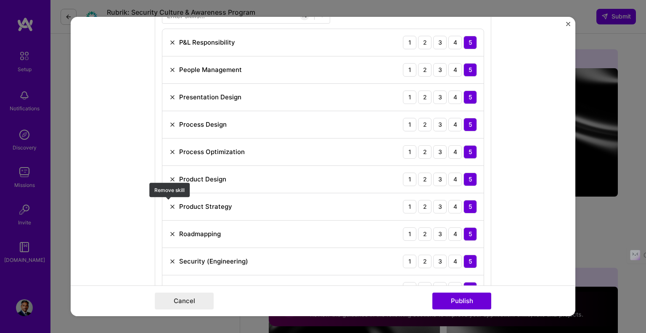
click at [169, 205] on img at bounding box center [172, 206] width 7 height 7
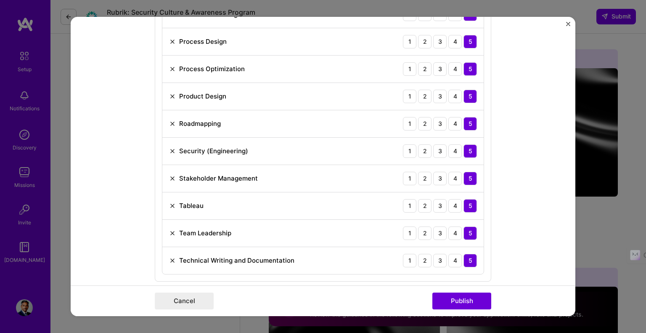
scroll to position [545, 0]
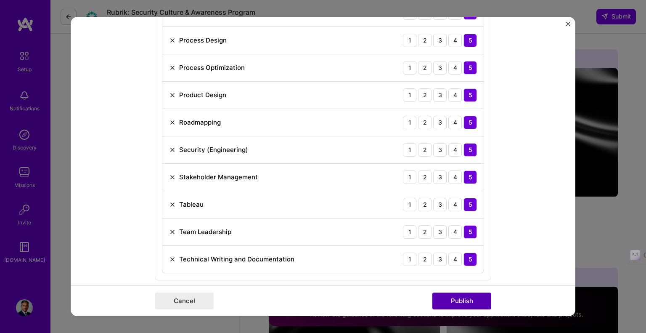
click at [463, 301] on button "Publish" at bounding box center [461, 300] width 59 height 17
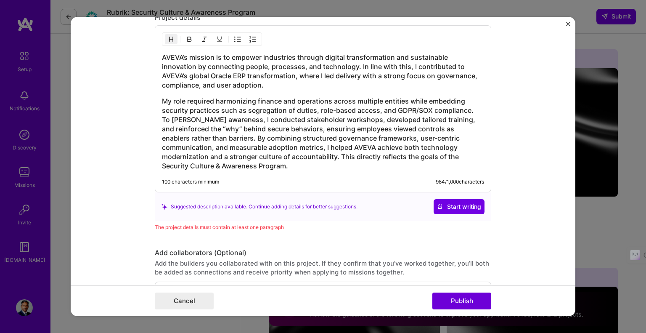
scroll to position [1051, 0]
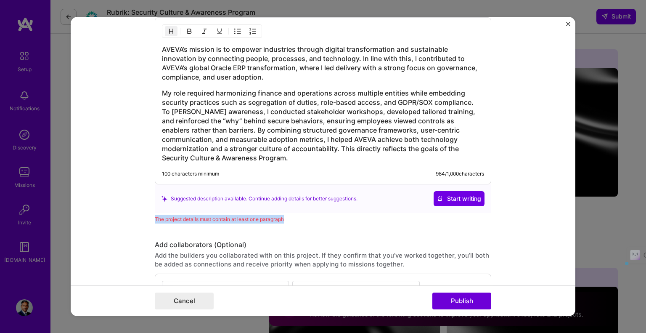
drag, startPoint x: 152, startPoint y: 217, endPoint x: 285, endPoint y: 218, distance: 132.9
click at [285, 218] on div "The project details must contain at least one paragraph" at bounding box center [323, 218] width 336 height 9
copy div "The project details must contain at least one paragraph"
click at [225, 154] on h3 "My role required harmonizing finance and operations across multiple entities wh…" at bounding box center [323, 125] width 322 height 74
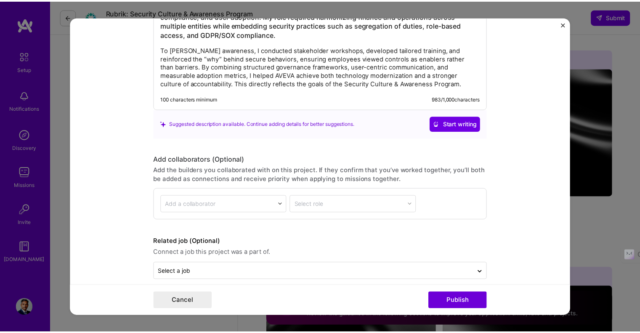
scroll to position [1119, 0]
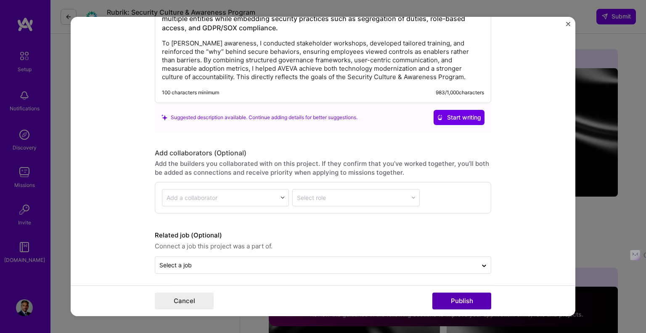
click at [455, 299] on button "Publish" at bounding box center [461, 300] width 59 height 17
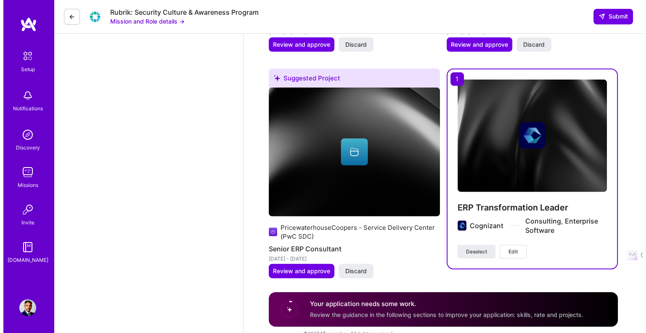
scroll to position [2538, 0]
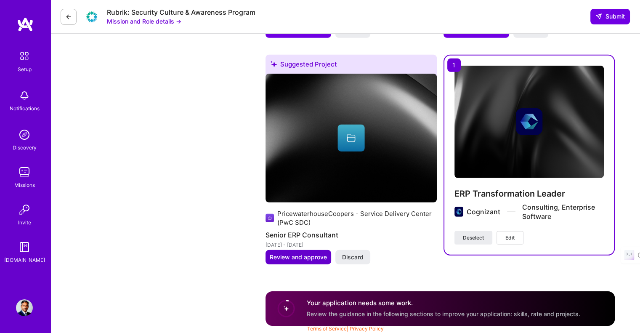
click at [306, 256] on span "Review and approve" at bounding box center [298, 257] width 57 height 8
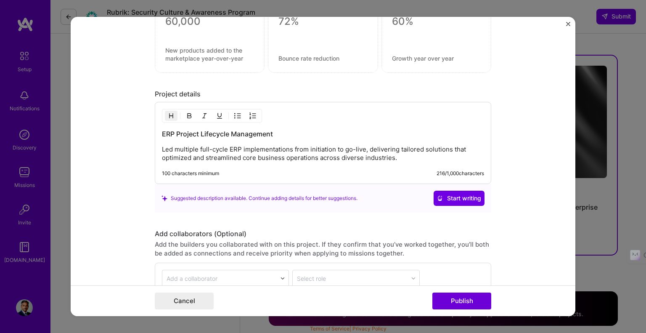
scroll to position [631, 0]
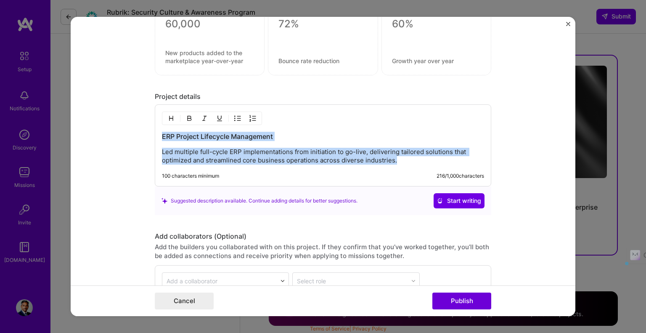
drag, startPoint x: 397, startPoint y: 160, endPoint x: 125, endPoint y: 132, distance: 273.5
click at [125, 132] on form "Editing suggested project This project is suggested based on your LinkedIn, res…" at bounding box center [323, 166] width 505 height 299
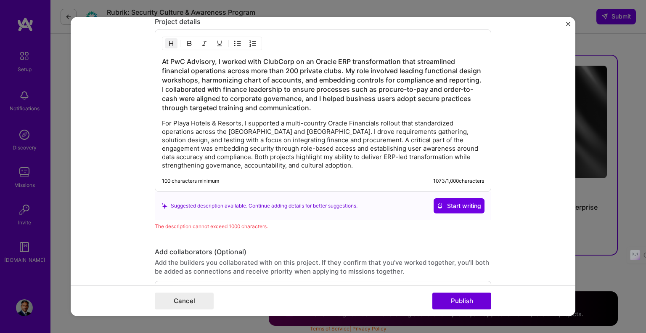
scroll to position [715, 0]
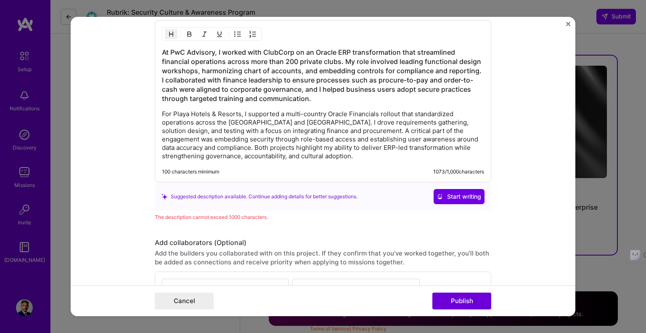
click at [471, 138] on p "For Playa Hotels & Resorts, I supported a multi-country Oracle Financials rollo…" at bounding box center [323, 135] width 322 height 50
click at [426, 77] on h3 "At PwC Advisory, I worked with ClubCorp on an Oracle ERP transformation that st…" at bounding box center [323, 76] width 322 height 56
drag, startPoint x: 368, startPoint y: 79, endPoint x: 416, endPoint y: 79, distance: 47.1
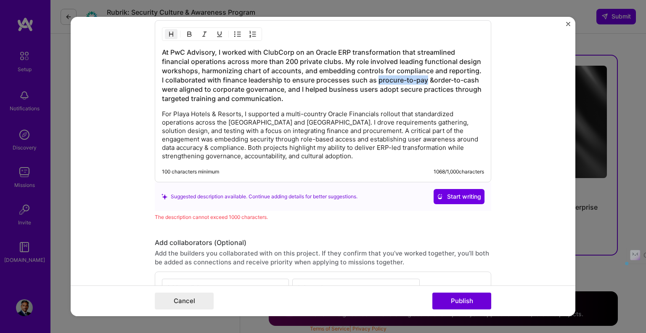
click at [416, 79] on h3 "At PwC Advisory, I worked with ClubCorp on an Oracle ERP transformation that st…" at bounding box center [323, 76] width 322 height 56
drag, startPoint x: 389, startPoint y: 79, endPoint x: 432, endPoint y: 79, distance: 42.9
click at [432, 79] on h3 "At PwC Advisory, I worked with ClubCorp on an Oracle ERP transformation that st…" at bounding box center [323, 76] width 322 height 56
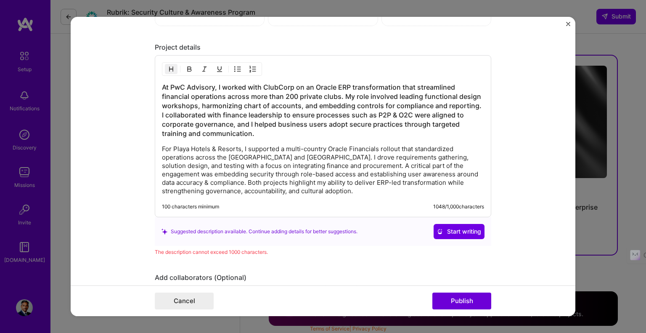
scroll to position [673, 0]
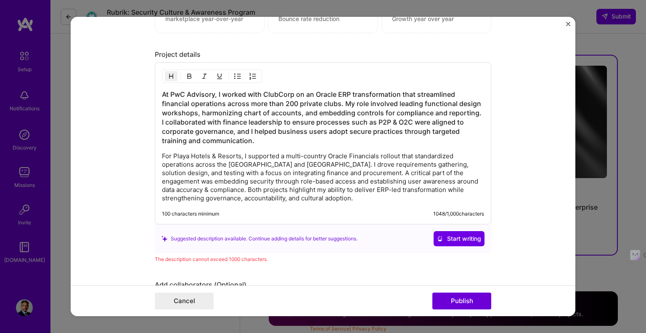
click at [291, 172] on p "For Playa Hotels & Resorts, I supported a multi-country Oracle Financials rollo…" at bounding box center [323, 177] width 322 height 50
click at [306, 178] on p "For Playa Hotels & Resorts, I supported a multi-country Oracle Financials rollo…" at bounding box center [323, 177] width 322 height 50
click at [249, 196] on p "For Playa Hotels & Resorts, I supported a multi-country Oracle Financials rollo…" at bounding box center [323, 177] width 322 height 50
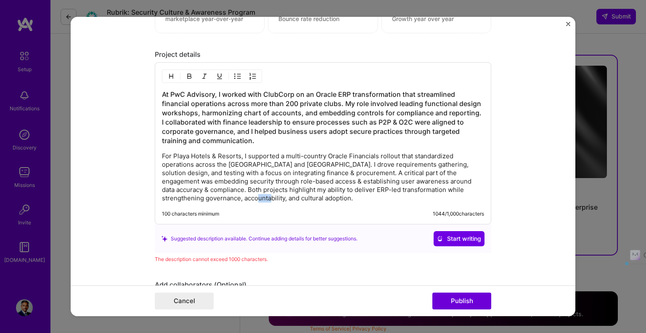
click at [249, 196] on p "For Playa Hotels & Resorts, I supported a multi-country Oracle Financials rollo…" at bounding box center [323, 177] width 322 height 50
click at [236, 130] on h3 "At PwC Advisory, I worked with ClubCorp on an Oracle ERP transformation that st…" at bounding box center [323, 118] width 322 height 56
click at [305, 111] on h3 "At PwC Advisory, I worked with ClubCorp on an Oracle ERP transformation that st…" at bounding box center [323, 118] width 322 height 56
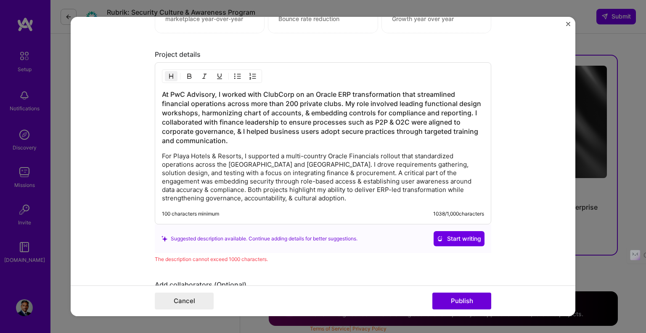
click at [422, 111] on h3 "At PwC Advisory, I worked with ClubCorp on an Oracle ERP transformation that st…" at bounding box center [323, 118] width 322 height 56
drag, startPoint x: 238, startPoint y: 111, endPoint x: 293, endPoint y: 111, distance: 55.1
click at [293, 111] on h3 "At PwC Advisory, I worked with ClubCorp on an Oracle ERP transformation that st…" at bounding box center [323, 118] width 322 height 56
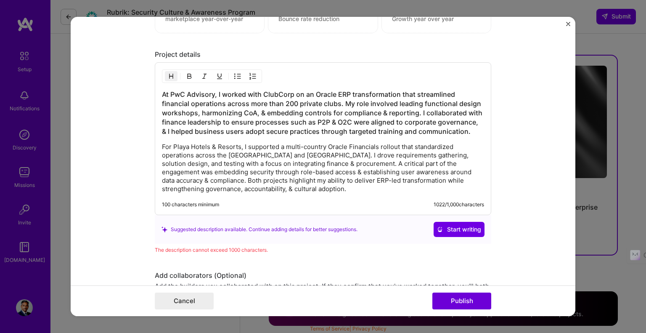
click at [396, 130] on h3 "At PwC Advisory, I worked with ClubCorp on an Oracle ERP transformation that st…" at bounding box center [323, 113] width 322 height 46
click at [397, 130] on h3 "At PwC Advisory, I worked with ClubCorp on an Oracle ERP transformation that st…" at bounding box center [323, 113] width 322 height 46
drag, startPoint x: 258, startPoint y: 153, endPoint x: 267, endPoint y: 153, distance: 9.7
click at [267, 153] on p "For Playa Hotels & Resorts, I supported a multi-country Oracle Financials rollo…" at bounding box center [323, 168] width 322 height 50
drag, startPoint x: 244, startPoint y: 171, endPoint x: 299, endPoint y: 171, distance: 54.7
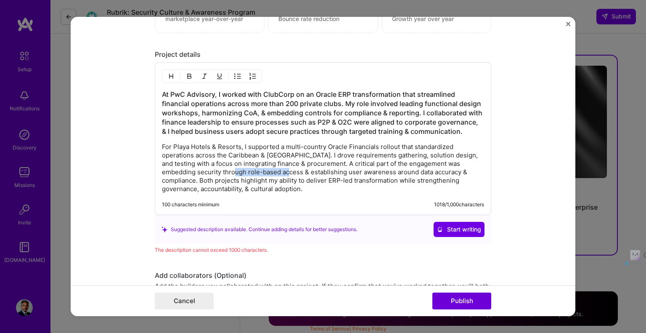
click at [299, 171] on p "For Playa Hotels & Resorts, I supported a multi-country Oracle Financials rollo…" at bounding box center [323, 168] width 322 height 50
drag, startPoint x: 244, startPoint y: 168, endPoint x: 257, endPoint y: 170, distance: 12.3
click at [257, 170] on p "For Playa Hotels & Resorts, I supported a multi-country Oracle Financials rollo…" at bounding box center [323, 168] width 322 height 50
drag, startPoint x: 418, startPoint y: 130, endPoint x: 446, endPoint y: 130, distance: 28.2
click at [446, 130] on h3 "At PwC Advisory, I worked with ClubCorp on an Oracle ERP transformation that st…" at bounding box center [323, 113] width 322 height 46
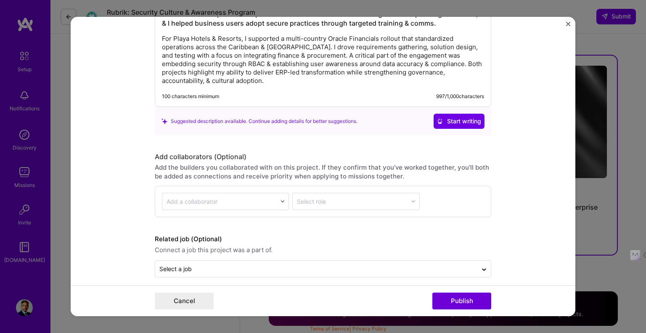
scroll to position [786, 0]
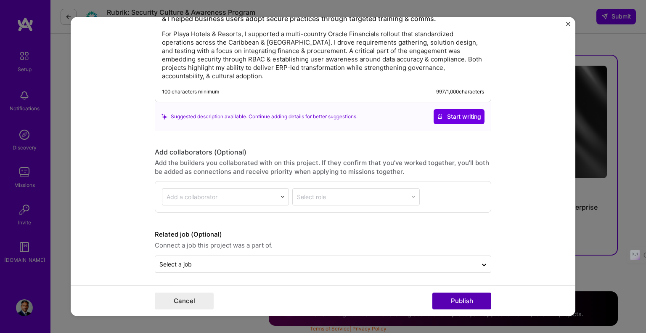
click at [466, 299] on button "Publish" at bounding box center [461, 300] width 59 height 17
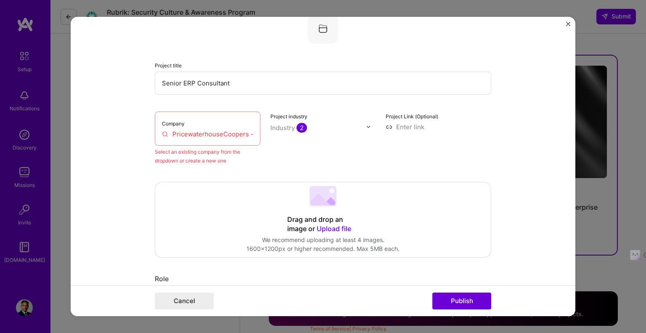
scroll to position [55, 0]
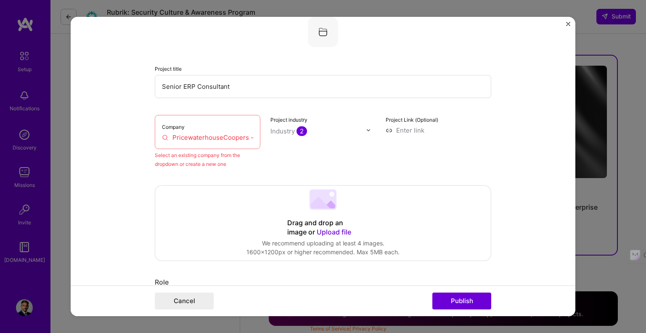
click at [214, 138] on input "PricewaterhouseCoopers - Service Delivery Center (PwC SDC)" at bounding box center [207, 137] width 91 height 9
click at [162, 138] on input "PricewaterhouseCoopers - Service Delivery Center (PwC SDC)" at bounding box center [207, 137] width 91 height 9
drag, startPoint x: 162, startPoint y: 137, endPoint x: 256, endPoint y: 138, distance: 93.8
click at [256, 138] on div "Company PricewaterhouseCoopers - Service Delivery Center (PwC SDC)" at bounding box center [208, 132] width 106 height 34
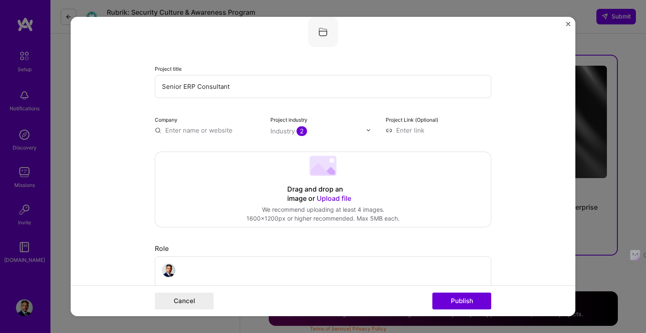
scroll to position [0, 0]
click at [207, 130] on input "text" at bounding box center [208, 130] width 106 height 9
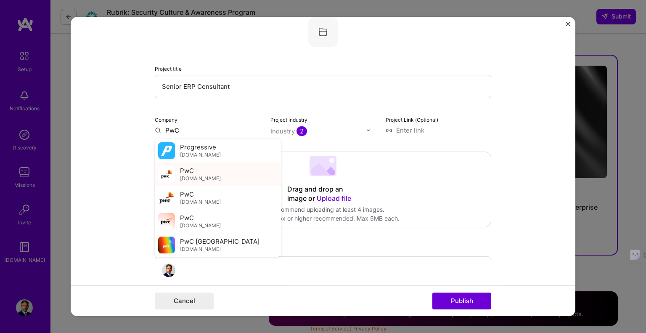
type input "PwC"
click at [193, 173] on div "PwC [DOMAIN_NAME]" at bounding box center [200, 174] width 41 height 16
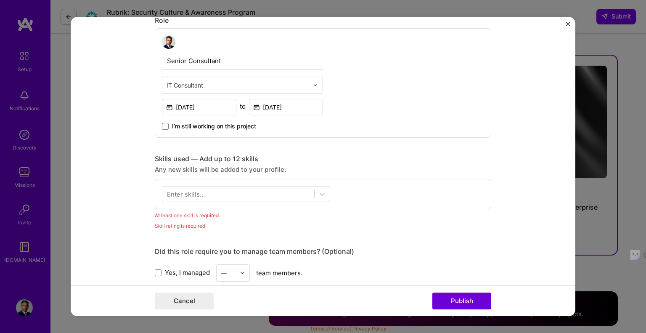
scroll to position [293, 0]
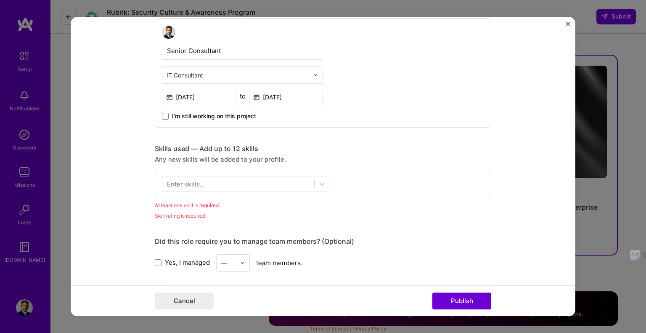
click at [199, 179] on div "Enter skills..." at bounding box center [186, 183] width 38 height 9
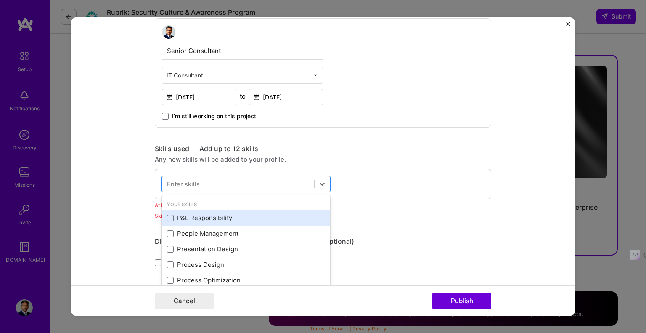
click at [202, 214] on div "P&L Responsibility" at bounding box center [246, 217] width 158 height 9
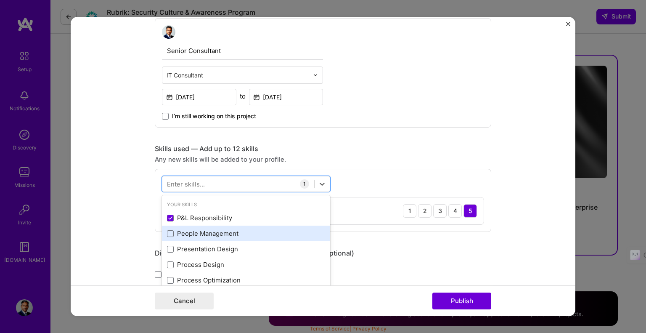
click at [201, 229] on div "People Management" at bounding box center [246, 233] width 158 height 9
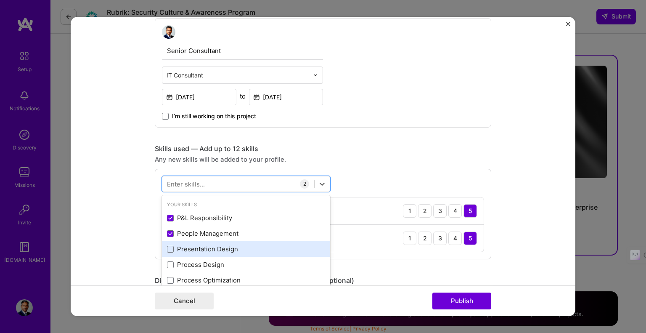
click at [201, 243] on div "Presentation Design" at bounding box center [246, 249] width 168 height 16
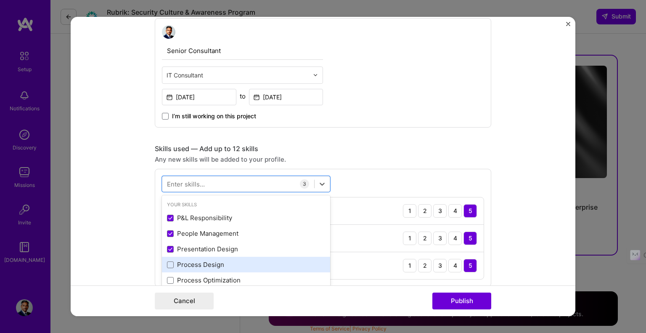
click at [205, 262] on div "Process Design" at bounding box center [246, 264] width 158 height 9
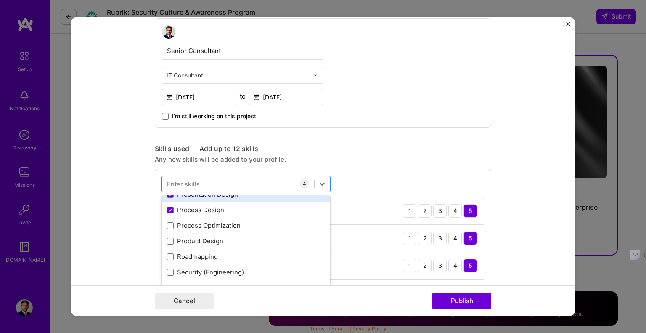
scroll to position [56, 0]
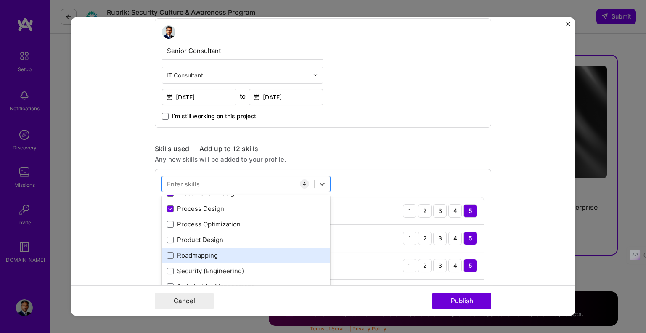
click at [209, 252] on div "Roadmapping" at bounding box center [246, 255] width 158 height 9
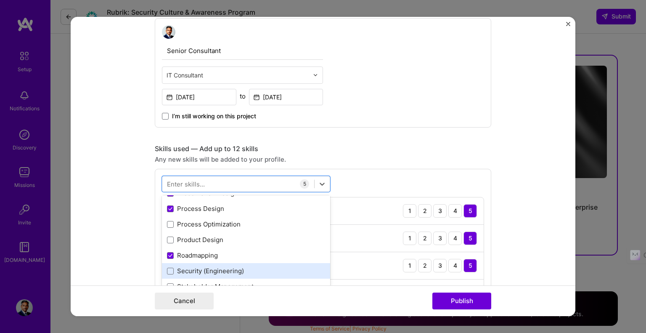
click at [209, 266] on div "Security (Engineering)" at bounding box center [246, 270] width 158 height 9
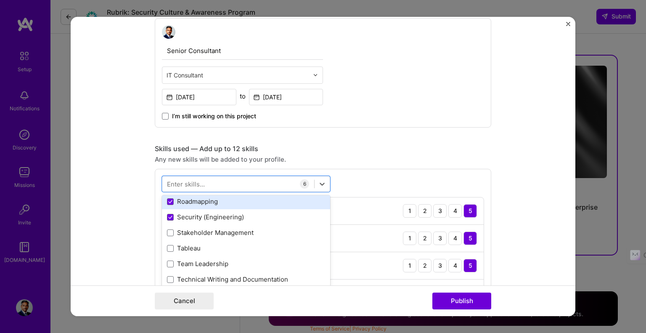
scroll to position [126, 0]
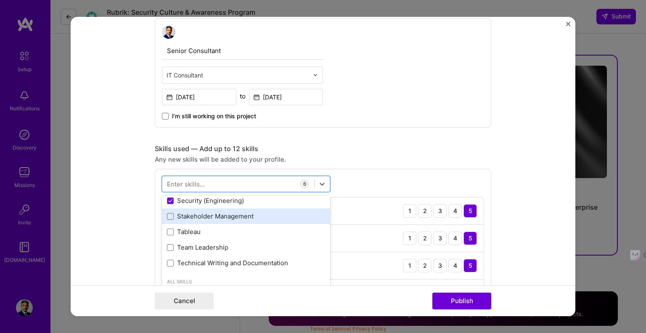
click at [225, 218] on div "Stakeholder Management" at bounding box center [246, 216] width 158 height 9
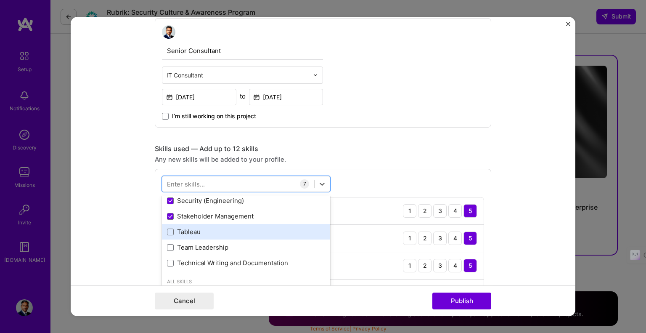
click at [195, 232] on div "Tableau" at bounding box center [246, 231] width 158 height 9
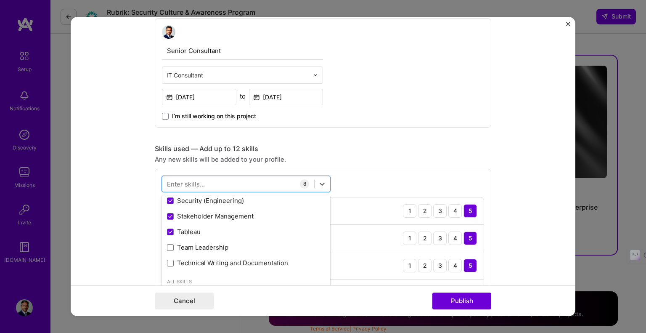
click at [499, 225] on form "Editing suggested project This project is suggested based on your LinkedIn, res…" at bounding box center [323, 166] width 505 height 299
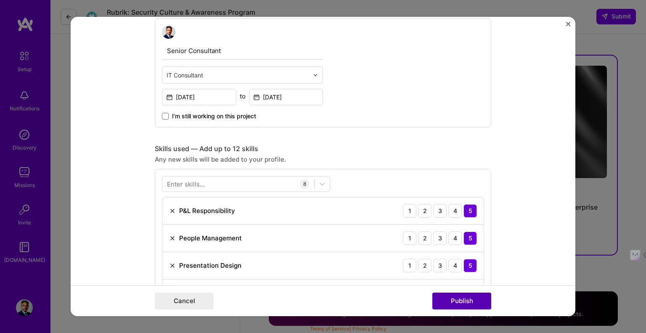
click at [473, 302] on button "Publish" at bounding box center [461, 300] width 59 height 17
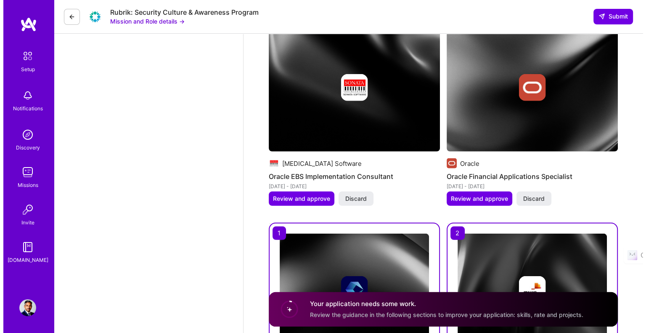
scroll to position [2323, 0]
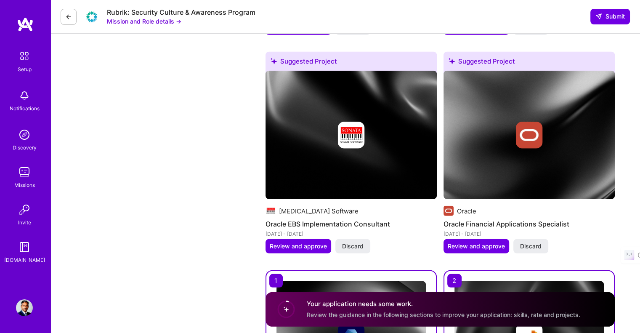
click at [522, 181] on img at bounding box center [528, 135] width 171 height 128
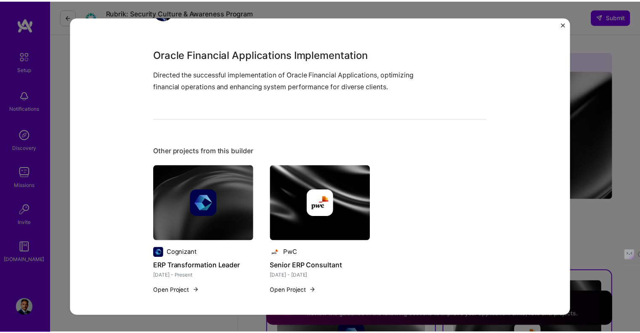
scroll to position [146, 0]
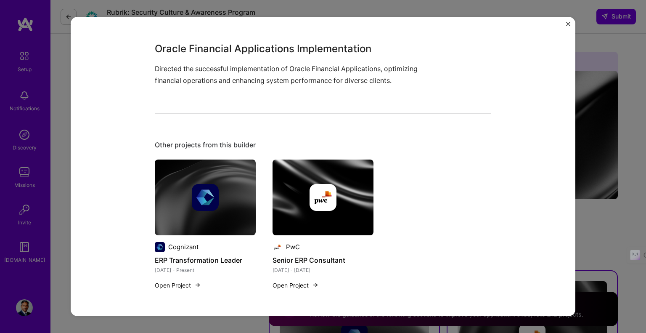
click at [569, 23] on img "Close" at bounding box center [568, 24] width 4 height 4
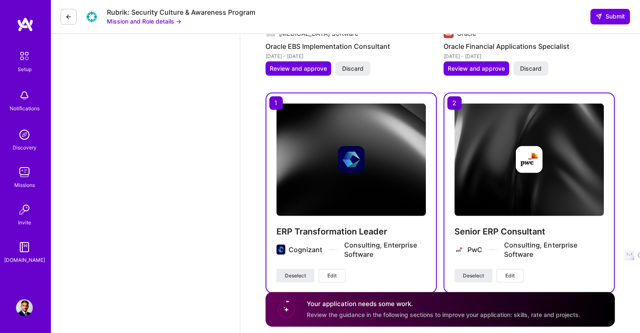
scroll to position [2519, 0]
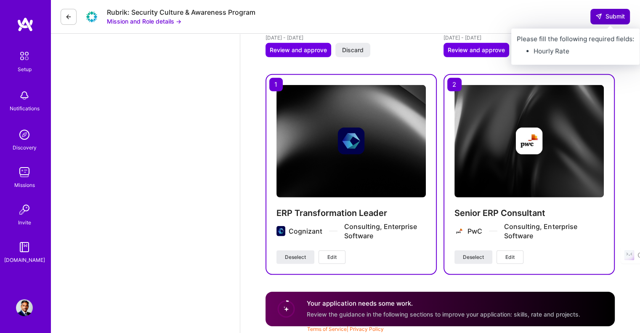
click at [612, 13] on span "Submit" at bounding box center [609, 16] width 29 height 8
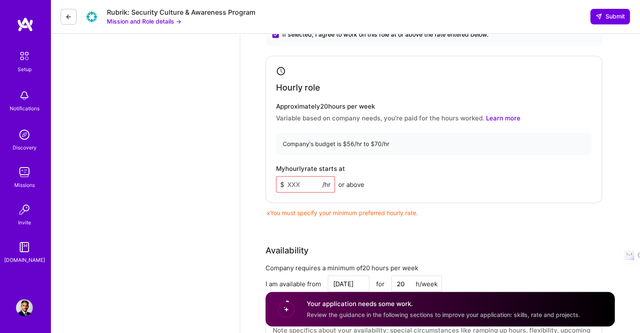
scroll to position [1411, 0]
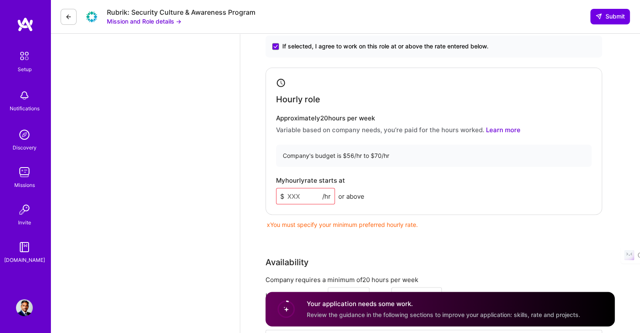
click at [296, 194] on input at bounding box center [305, 196] width 59 height 16
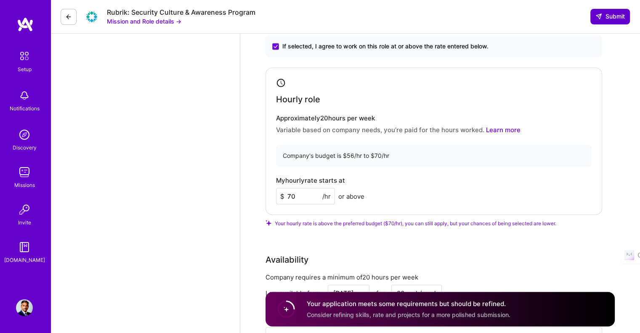
type input "70"
click at [604, 16] on span "Submit" at bounding box center [609, 16] width 29 height 8
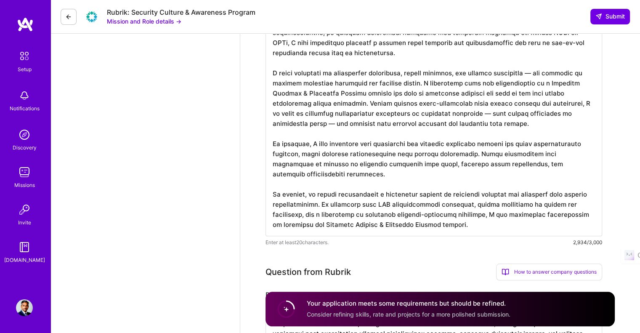
scroll to position [750, 0]
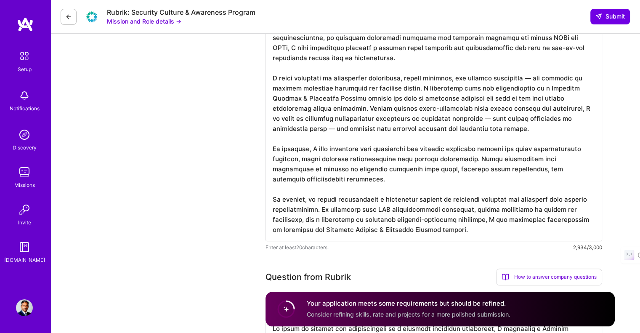
click at [350, 109] on textarea at bounding box center [433, 47] width 336 height 387
click at [486, 220] on textarea at bounding box center [433, 47] width 336 height 387
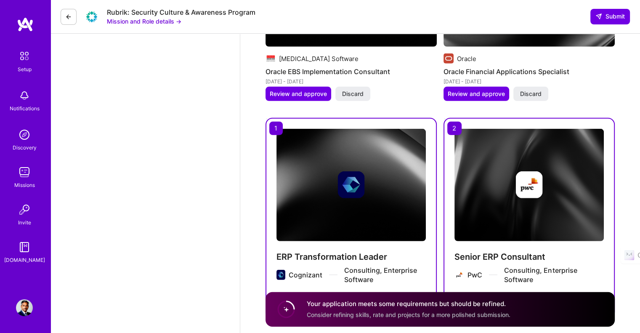
scroll to position [2530, 0]
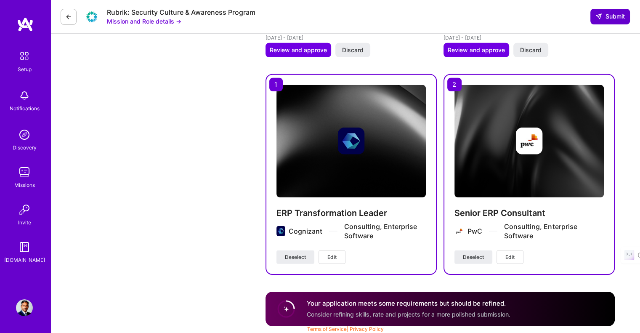
type textarea "Lore ips dolors am consec adi elitsed do EIU-tem incidid utlaboreetdolo, M aliq…"
click at [614, 16] on span "Submit" at bounding box center [609, 16] width 29 height 8
click at [604, 16] on span "Submit" at bounding box center [609, 16] width 29 height 8
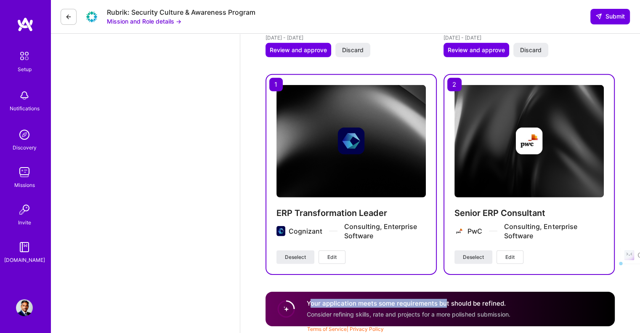
drag, startPoint x: 309, startPoint y: 302, endPoint x: 442, endPoint y: 306, distance: 133.4
click at [442, 306] on div "Your application meets some requirements but should be refined. Consider refini…" at bounding box center [409, 308] width 204 height 19
click at [318, 304] on h4 "Your application meets some requirements but should be refined." at bounding box center [409, 303] width 204 height 9
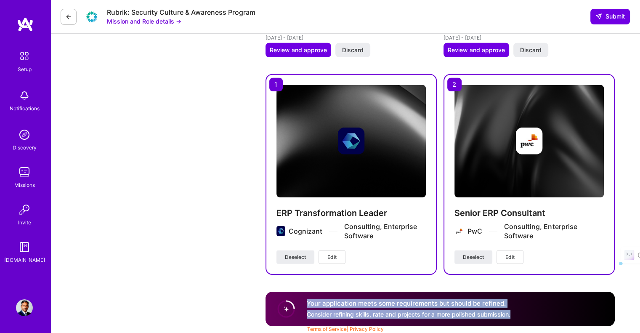
drag, startPoint x: 307, startPoint y: 302, endPoint x: 512, endPoint y: 315, distance: 204.8
click at [512, 315] on div "Your application meets some requirements but should be refined. Consider refini…" at bounding box center [439, 308] width 349 height 34
copy div "Your application meets some requirements but should be refined. Consider refini…"
click at [331, 257] on span "Edit" at bounding box center [331, 257] width 9 height 8
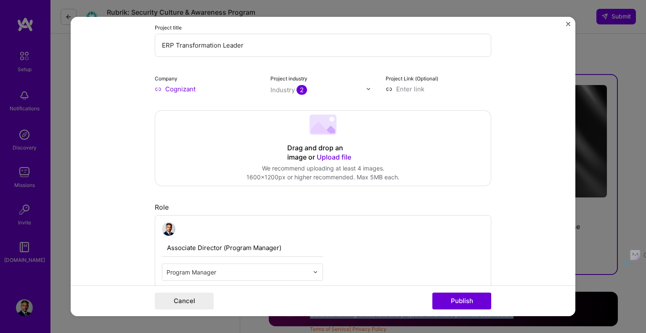
scroll to position [56, 0]
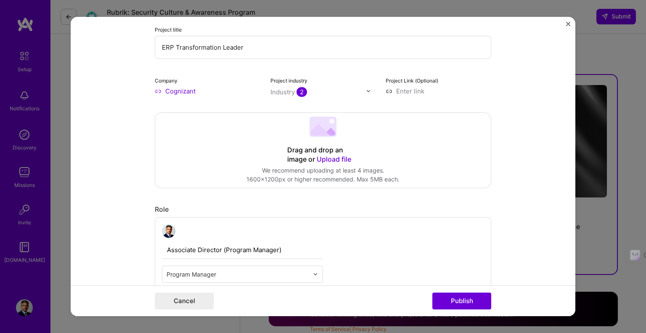
click at [336, 159] on span "Upload file" at bounding box center [334, 159] width 34 height 8
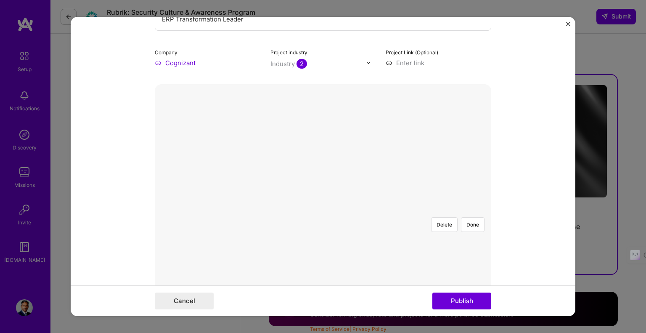
scroll to position [112, 0]
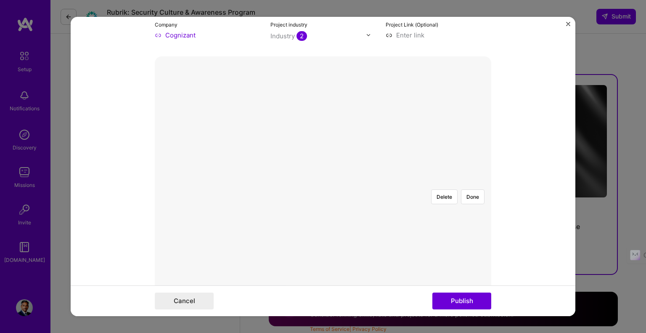
click at [462, 200] on div at bounding box center [482, 303] width 319 height 240
click at [471, 189] on button "Done" at bounding box center [473, 196] width 24 height 15
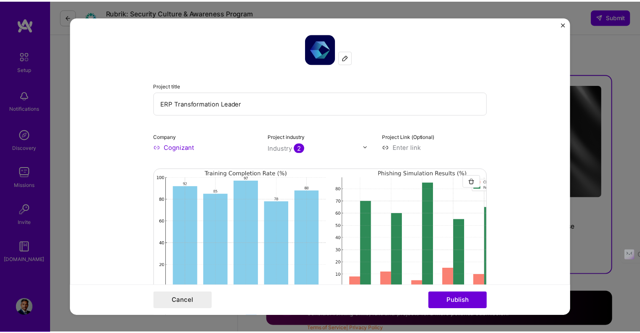
scroll to position [0, 0]
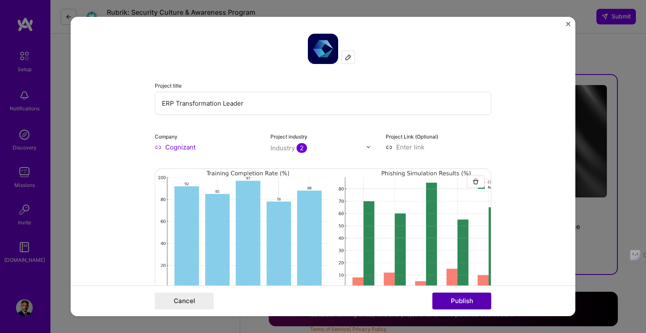
click at [464, 303] on button "Publish" at bounding box center [461, 300] width 59 height 17
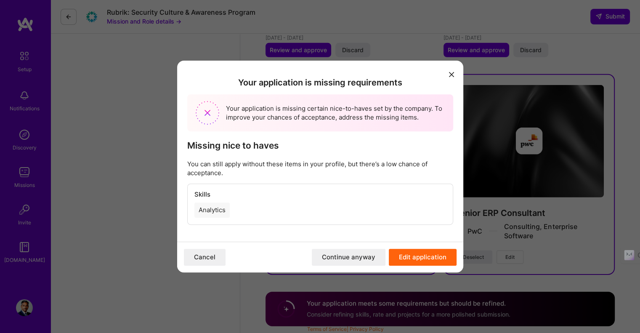
click at [418, 259] on button "Edit application" at bounding box center [423, 257] width 68 height 17
click at [416, 256] on button "Edit application" at bounding box center [423, 257] width 68 height 17
click at [211, 209] on div "Analytics" at bounding box center [211, 209] width 35 height 15
click at [204, 197] on h4 "Skills" at bounding box center [320, 195] width 252 height 8
click at [411, 254] on button "Edit application" at bounding box center [423, 257] width 68 height 17
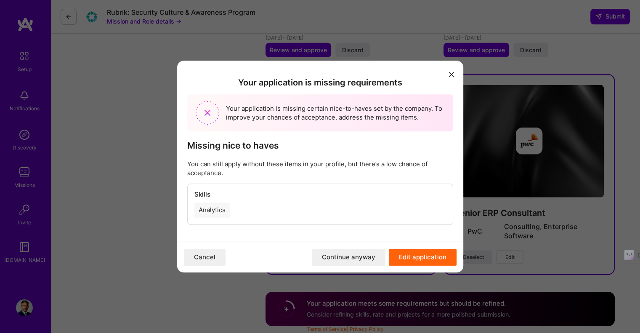
click at [408, 254] on button "Edit application" at bounding box center [423, 257] width 68 height 17
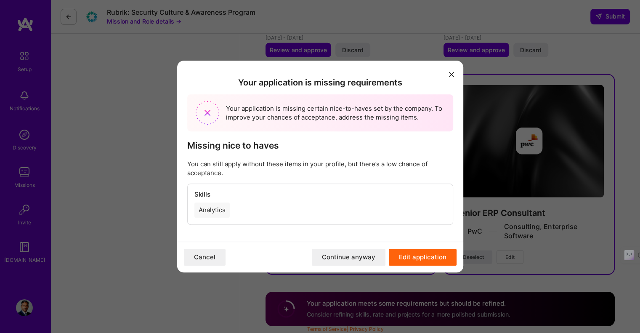
click at [408, 254] on button "Edit application" at bounding box center [423, 257] width 68 height 17
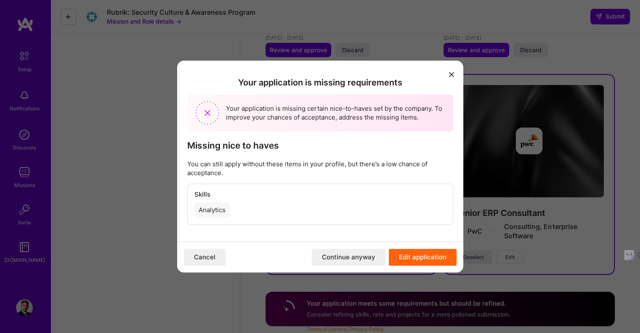
click at [408, 254] on button "Edit application" at bounding box center [423, 257] width 68 height 17
click at [450, 72] on icon "modal" at bounding box center [451, 74] width 5 height 5
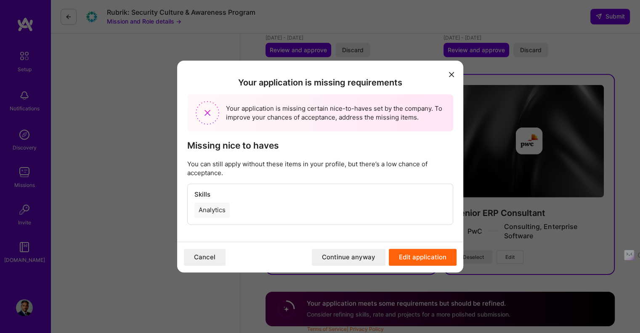
click at [410, 256] on button "Edit application" at bounding box center [423, 257] width 68 height 17
click at [203, 112] on img "modal" at bounding box center [208, 113] width 24 height 24
click at [208, 112] on img "modal" at bounding box center [208, 113] width 24 height 24
click at [430, 258] on button "Edit application" at bounding box center [423, 257] width 68 height 17
click at [407, 258] on button "Edit application" at bounding box center [423, 257] width 68 height 17
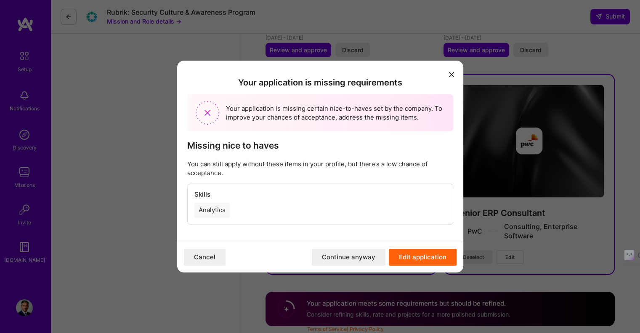
click at [407, 258] on button "Edit application" at bounding box center [423, 257] width 68 height 17
click at [363, 257] on button "Continue anyway" at bounding box center [349, 257] width 74 height 17
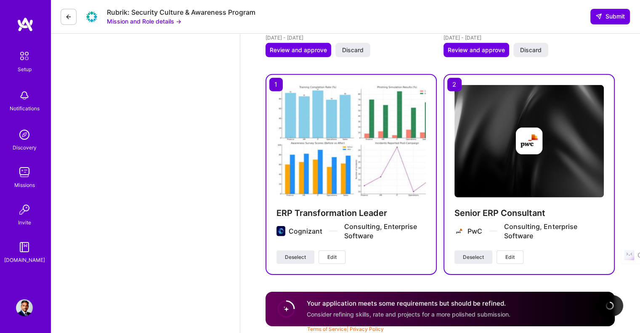
click at [414, 257] on div "ERP Transformation Leader Cognizant Consulting, Enterprise Software Deselect Ed…" at bounding box center [350, 174] width 171 height 200
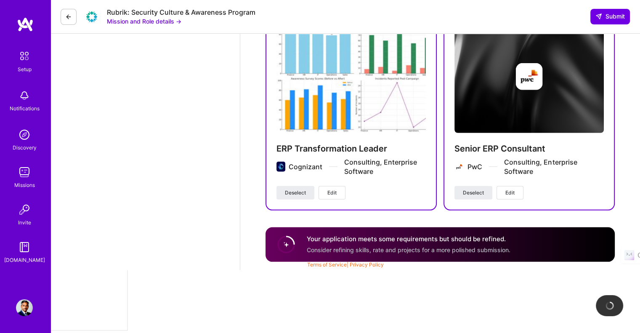
scroll to position [2325, 0]
